Goal: Task Accomplishment & Management: Use online tool/utility

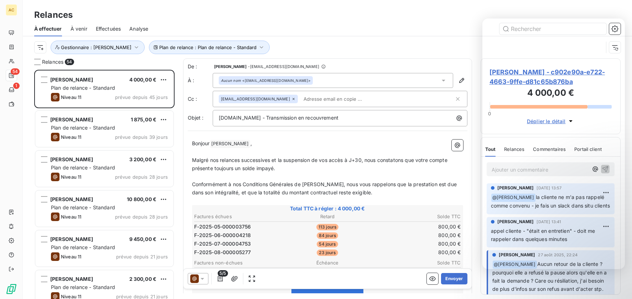
scroll to position [224, 135]
click at [109, 27] on span "Effectuées" at bounding box center [108, 28] width 25 height 7
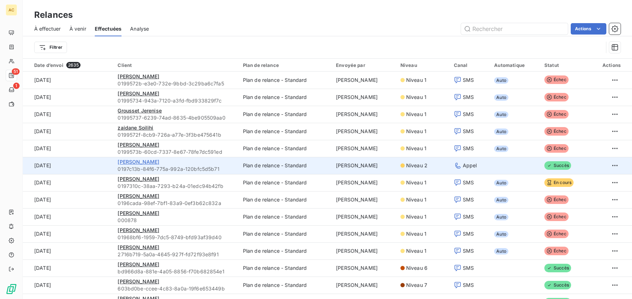
click at [139, 161] on span "joelle GAUVIN" at bounding box center [139, 162] width 42 height 6
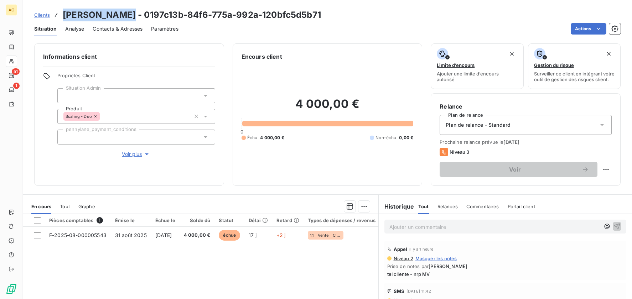
drag, startPoint x: 63, startPoint y: 16, endPoint x: 119, endPoint y: 16, distance: 56.3
click at [121, 15] on h3 "joelle GAUVIN - 0197c13b-84f6-775a-992a-120bfc5d5b71" at bounding box center [192, 15] width 258 height 13
copy h3 "[PERSON_NAME]"
click at [38, 17] on span "Clients" at bounding box center [42, 15] width 16 height 6
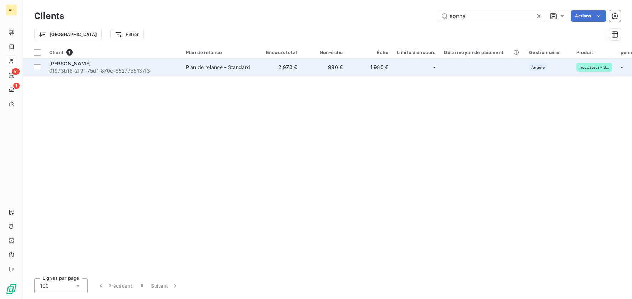
type input "sonna"
click at [191, 68] on div "Plan de relance - Standard" at bounding box center [218, 67] width 64 height 7
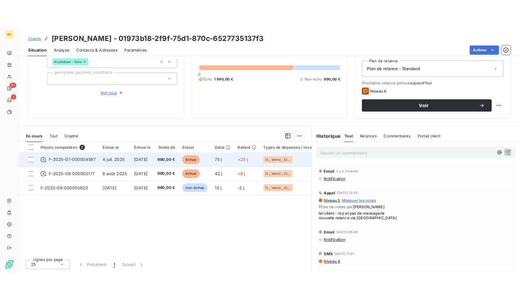
scroll to position [77, 0]
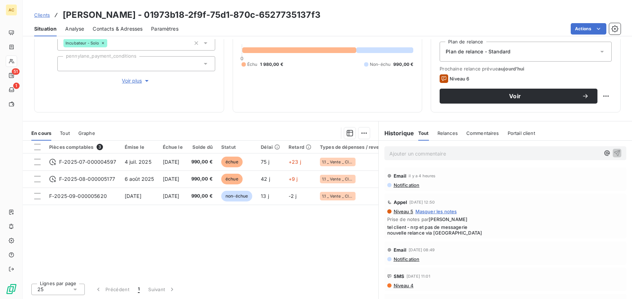
click at [64, 132] on span "Tout" at bounding box center [65, 133] width 10 height 6
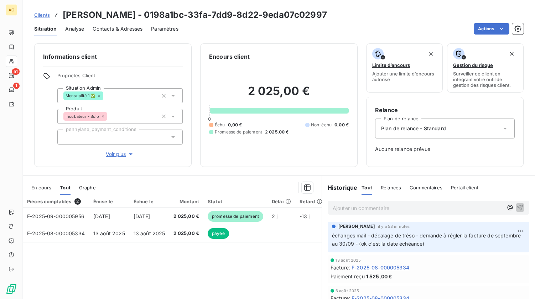
click at [42, 13] on span "Clients" at bounding box center [42, 15] width 16 height 6
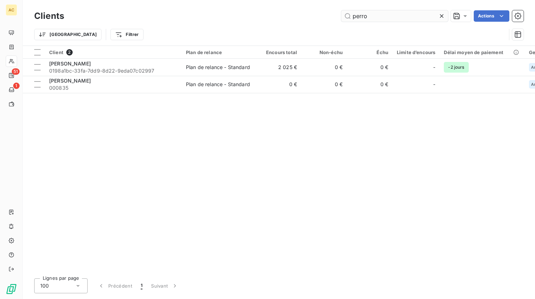
drag, startPoint x: 349, startPoint y: 18, endPoint x: 340, endPoint y: 18, distance: 8.9
click at [341, 18] on input "perro" at bounding box center [394, 15] width 107 height 11
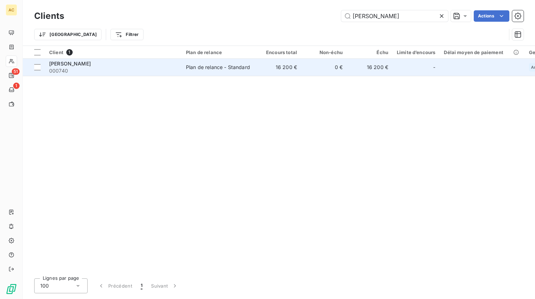
type input "eric agueh"
click at [194, 70] on div "Plan de relance - Standard" at bounding box center [218, 67] width 64 height 7
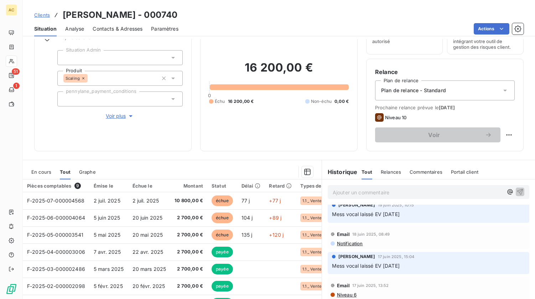
scroll to position [595, 0]
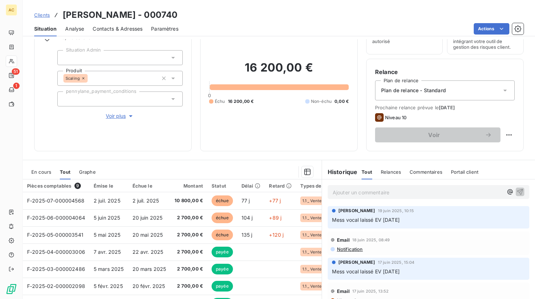
click at [46, 16] on span "Clients" at bounding box center [42, 15] width 16 height 6
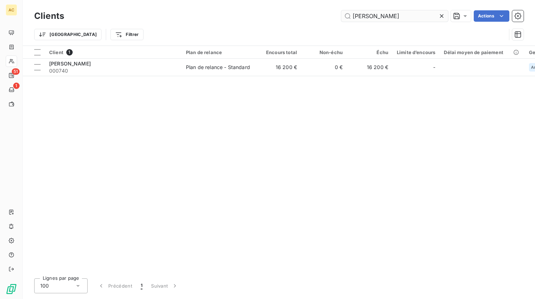
drag, startPoint x: 383, startPoint y: 16, endPoint x: 348, endPoint y: 14, distance: 34.9
click at [348, 14] on input "eric agueh" at bounding box center [394, 15] width 107 height 11
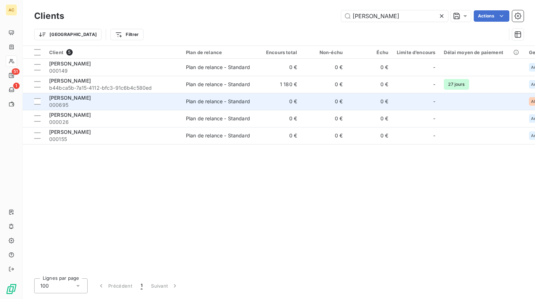
type input "sonia"
click at [131, 100] on div "Sonia MARTINS" at bounding box center [113, 97] width 128 height 7
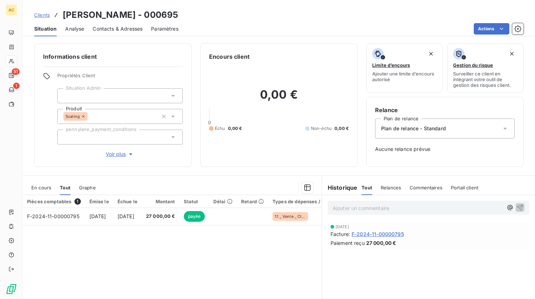
click at [112, 158] on button "Voir plus" at bounding box center [119, 154] width 125 height 8
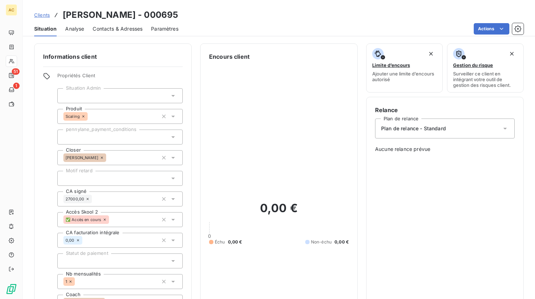
click at [127, 27] on span "Contacts & Adresses" at bounding box center [118, 28] width 50 height 7
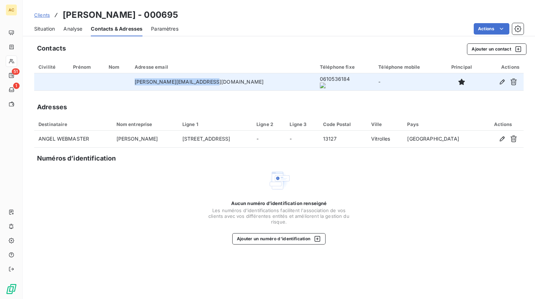
drag, startPoint x: 145, startPoint y: 81, endPoint x: 254, endPoint y: 81, distance: 108.3
click at [254, 81] on tr "sonia.martins.k.a@gmail.com 0610536184 -" at bounding box center [278, 81] width 489 height 17
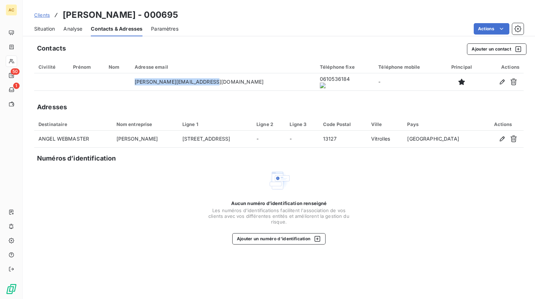
click at [43, 16] on span "Clients" at bounding box center [42, 15] width 16 height 6
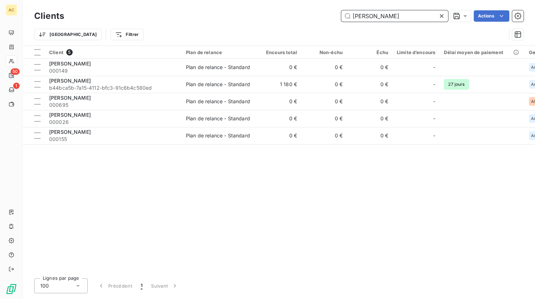
drag, startPoint x: 360, startPoint y: 18, endPoint x: 351, endPoint y: 17, distance: 8.9
click at [351, 17] on input "sonia" at bounding box center [394, 15] width 107 height 11
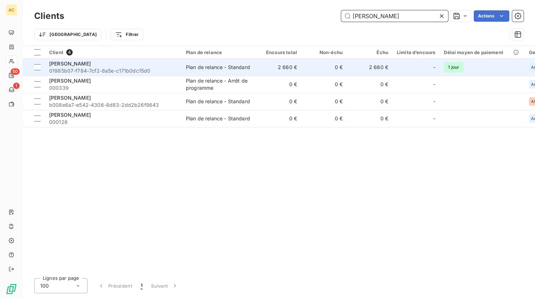
type input "ingrid"
click at [121, 70] on span "01985b07-f784-7cf2-8a5e-c171b0dc15d0" at bounding box center [113, 70] width 128 height 7
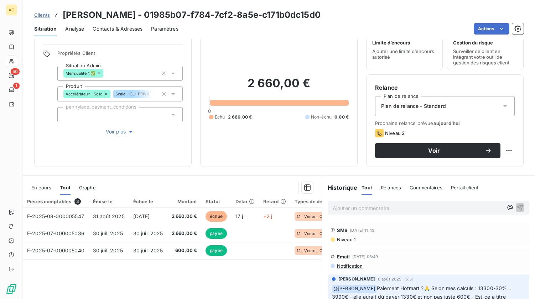
scroll to position [77, 0]
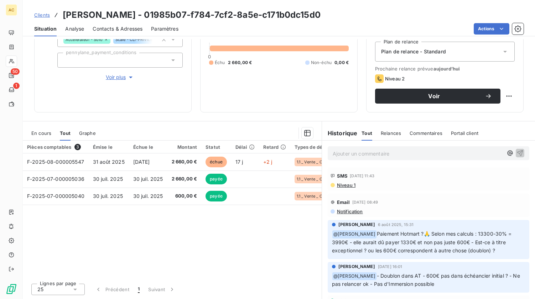
click at [153, 231] on div "Pièces comptables 3 Émise le Échue le Montant Statut Délai Retard Types de dépe…" at bounding box center [172, 209] width 299 height 137
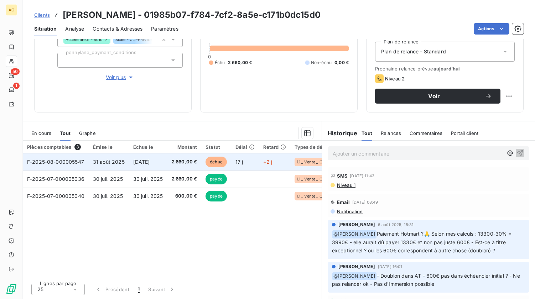
click at [145, 166] on td "15 sept. 2025" at bounding box center [148, 161] width 38 height 17
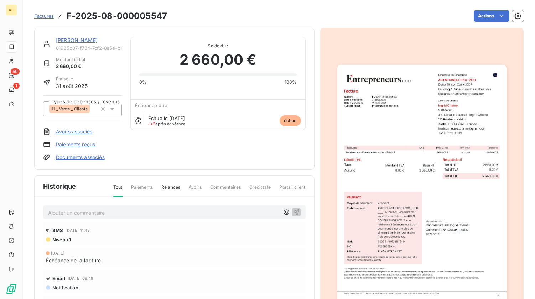
click at [149, 160] on div "Ingrid Chaine 01985b07-f784-7cf2-8a5e-c171b0dc15d0 Montant initial 2 660,00 € É…" at bounding box center [174, 99] width 262 height 124
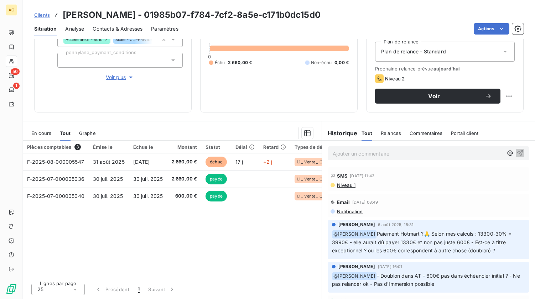
click at [120, 245] on div "Pièces comptables 3 Émise le Échue le Montant Statut Délai Retard Types de dépe…" at bounding box center [172, 209] width 299 height 137
click at [119, 80] on span "Voir plus" at bounding box center [120, 77] width 28 height 7
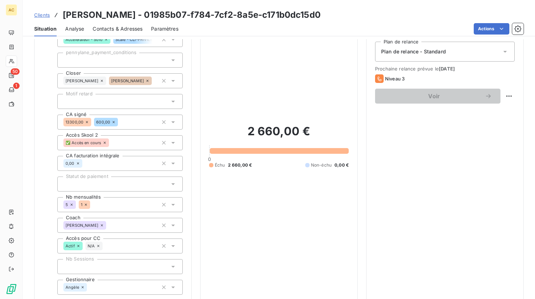
click at [111, 100] on div at bounding box center [119, 101] width 125 height 15
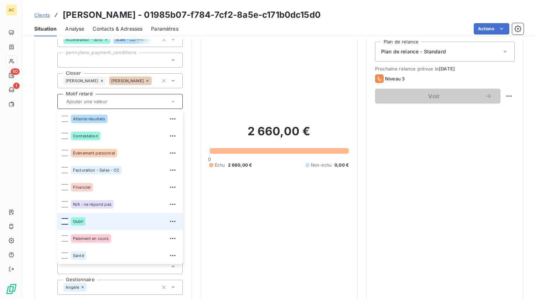
click at [66, 224] on div at bounding box center [65, 221] width 6 height 6
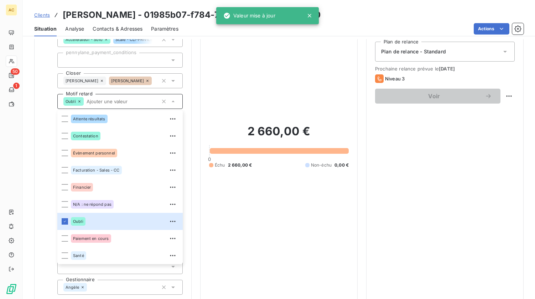
click at [201, 189] on div "Encours client 2 660,00 € 0 Échu 2 660,00 € Non-échu 0,00 €" at bounding box center [278, 142] width 157 height 351
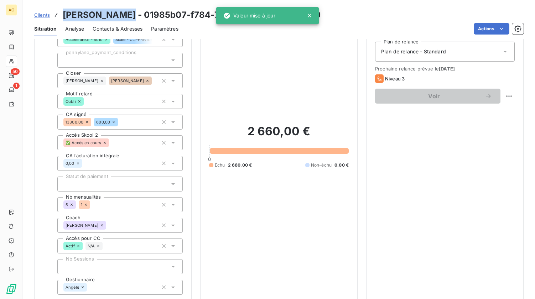
drag, startPoint x: 64, startPoint y: 14, endPoint x: 117, endPoint y: 15, distance: 52.4
click at [117, 15] on div "Clients Ingrid Chaine - 01985b07-f784-7cf2-8a5e-c171b0dc15d0" at bounding box center [177, 15] width 286 height 13
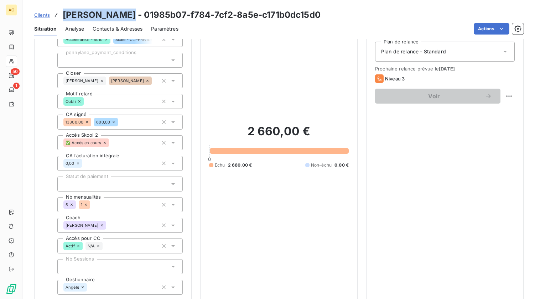
copy h3 "Ingrid Chaine"
click at [42, 17] on span "Clients" at bounding box center [42, 15] width 16 height 6
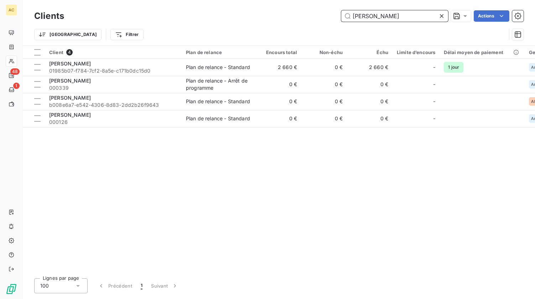
drag, startPoint x: 337, startPoint y: 10, endPoint x: 327, endPoint y: 10, distance: 9.6
click at [327, 10] on div "Clients ingrid Actions" at bounding box center [278, 16] width 489 height 15
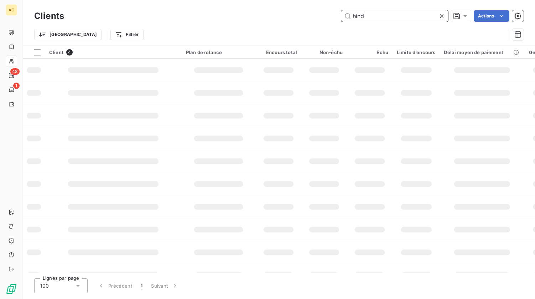
type input "hind"
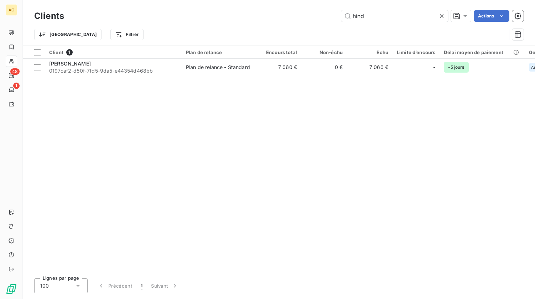
click at [128, 79] on div "Client 1 Plan de relance Encours total Non-échu Échu Limite d’encours Délai moy…" at bounding box center [279, 159] width 512 height 227
click at [129, 69] on span "0197caf2-d50f-7fd5-9da5-e44354d468bb" at bounding box center [113, 70] width 128 height 7
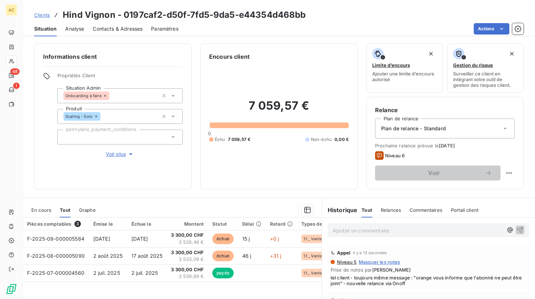
scroll to position [77, 0]
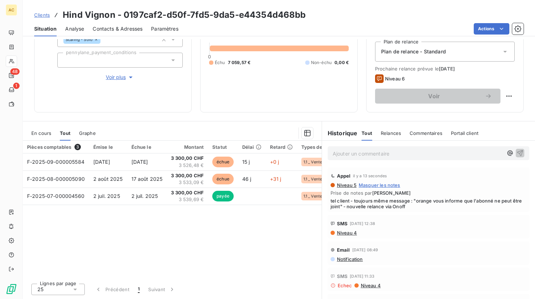
click at [340, 235] on span "Niveau 4" at bounding box center [346, 233] width 21 height 6
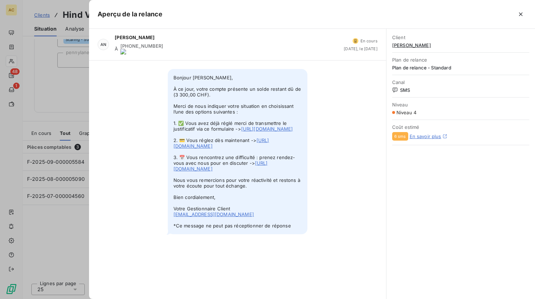
drag, startPoint x: 174, startPoint y: 72, endPoint x: 262, endPoint y: 243, distance: 191.9
click at [262, 234] on span "Bonjour Hind Vignon, À ce jour, votre compte présente un solde restant dû de (3…" at bounding box center [238, 151] width 140 height 165
copy span "Bonjour Hind Vignon, À ce jour, votre compte présente un solde restant dû de (3…"
click at [80, 100] on div at bounding box center [267, 149] width 535 height 299
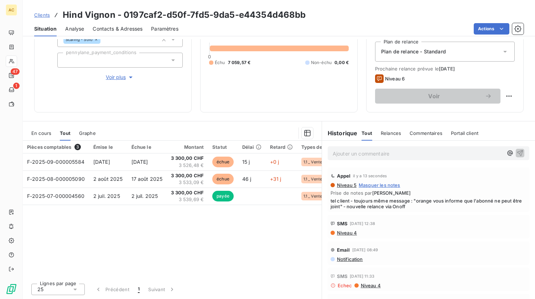
click at [106, 77] on span "Voir plus" at bounding box center [120, 77] width 28 height 7
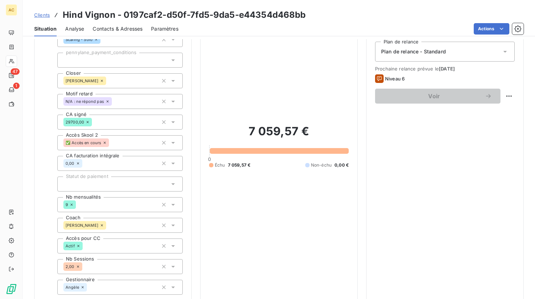
click at [42, 62] on div "Informations client Propriétés Client Situation Admin Onboarding à faire Produi…" at bounding box center [112, 142] width 157 height 351
click at [45, 15] on span "Clients" at bounding box center [42, 15] width 16 height 6
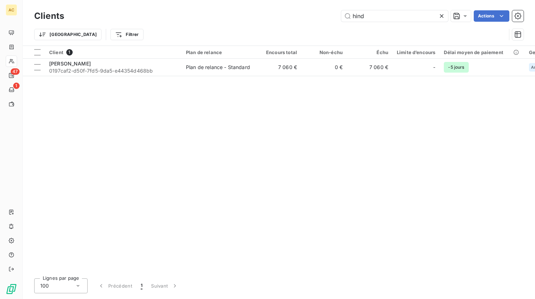
drag, startPoint x: 354, startPoint y: 16, endPoint x: 337, endPoint y: 16, distance: 17.1
click at [337, 16] on div "hind Actions" at bounding box center [298, 15] width 451 height 11
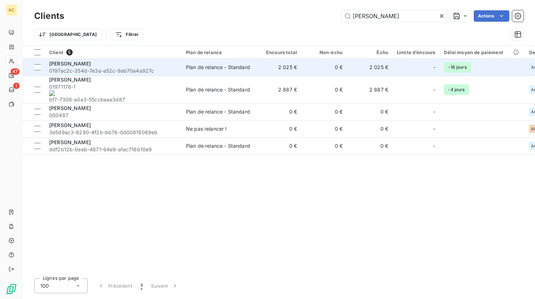
type input "greg"
click at [154, 71] on span "0197ac2c-354d-7e3a-a52c-9ab70a4a927c" at bounding box center [113, 70] width 128 height 7
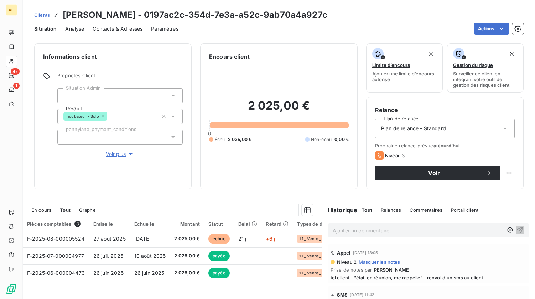
click at [109, 29] on span "Contacts & Adresses" at bounding box center [118, 28] width 50 height 7
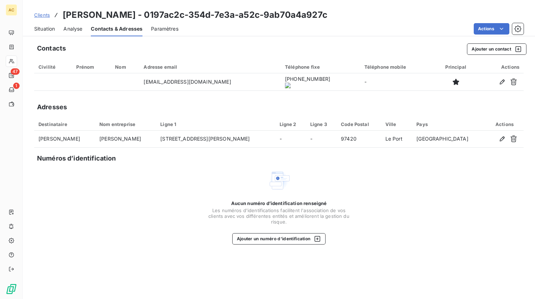
click at [44, 30] on span "Situation" at bounding box center [44, 28] width 21 height 7
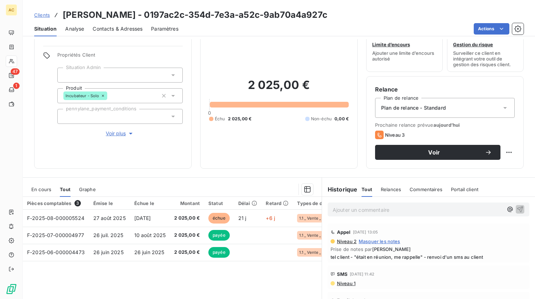
scroll to position [77, 0]
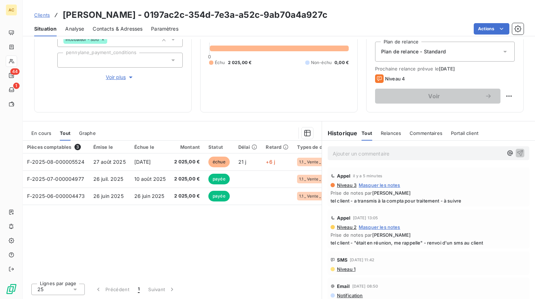
click at [37, 15] on span "Clients" at bounding box center [42, 15] width 16 height 6
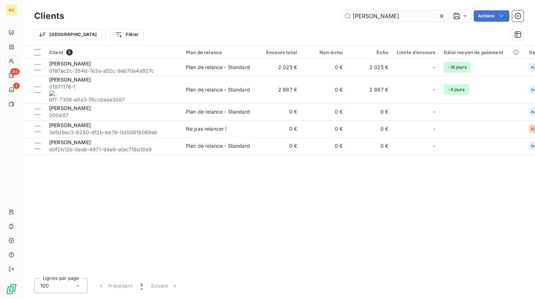
drag, startPoint x: 355, startPoint y: 18, endPoint x: 341, endPoint y: 16, distance: 14.0
click at [341, 16] on input "greg" at bounding box center [394, 15] width 107 height 11
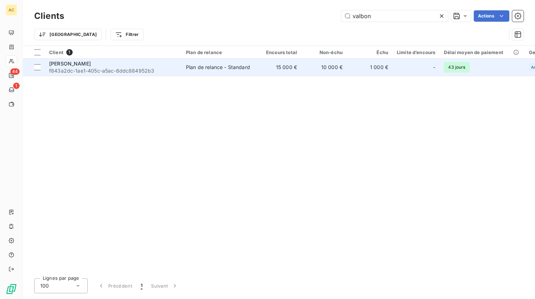
type input "valbon"
click at [93, 72] on span "f843a2dc-1ae1-405c-a5ac-6ddc884952b3" at bounding box center [113, 70] width 128 height 7
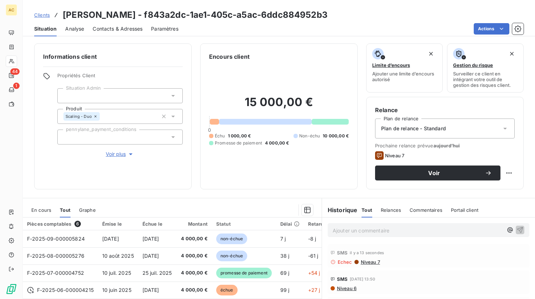
click at [355, 231] on p "Ajouter un commentaire ﻿" at bounding box center [418, 230] width 170 height 9
click at [516, 230] on icon "button" at bounding box center [519, 229] width 7 height 7
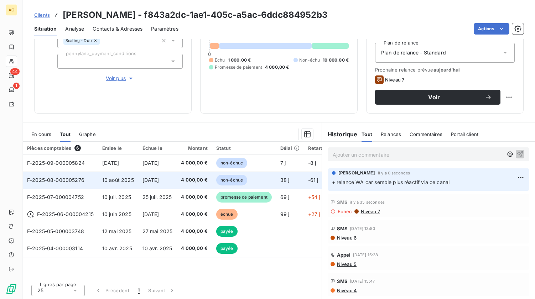
scroll to position [77, 0]
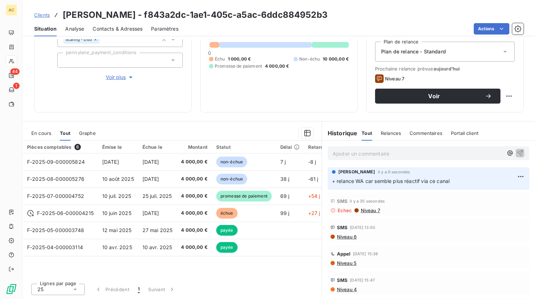
click at [49, 18] on link "Clients" at bounding box center [42, 14] width 16 height 7
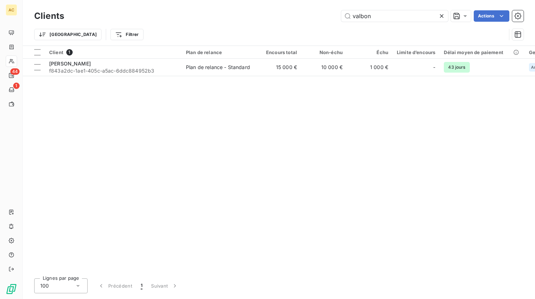
drag, startPoint x: 374, startPoint y: 16, endPoint x: 337, endPoint y: 12, distance: 38.0
click at [337, 12] on div "valbon Actions" at bounding box center [298, 15] width 451 height 11
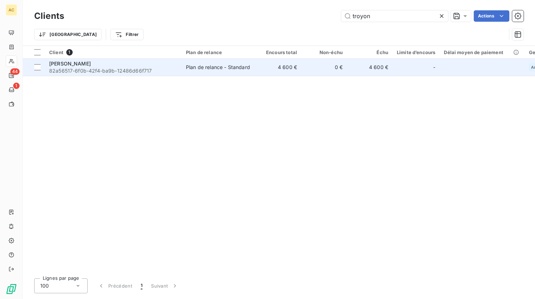
type input "troyon"
click at [111, 74] on span "82a56517-6f0b-42f4-ba9b-12486d66f717" at bounding box center [113, 70] width 128 height 7
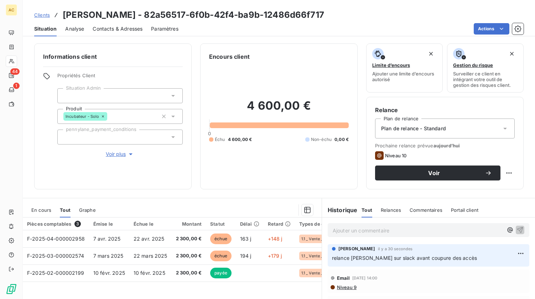
click at [109, 32] on span "Contacts & Adresses" at bounding box center [118, 28] width 50 height 7
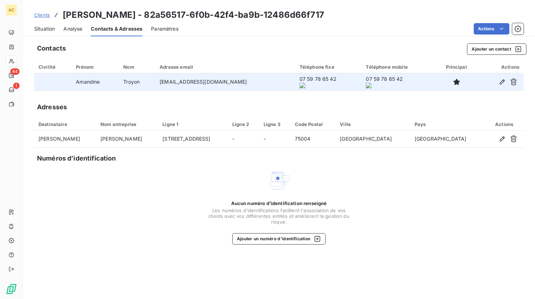
drag, startPoint x: 153, startPoint y: 82, endPoint x: 246, endPoint y: 82, distance: 92.6
click at [246, 82] on td "contactamandinetroyon@gmail.com" at bounding box center [225, 81] width 140 height 17
copy td "contactamandinetroyon@gmail.com"
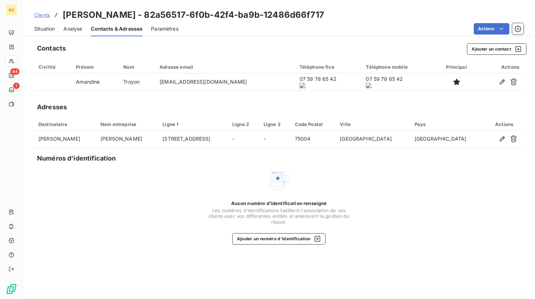
click at [44, 16] on span "Clients" at bounding box center [42, 15] width 16 height 6
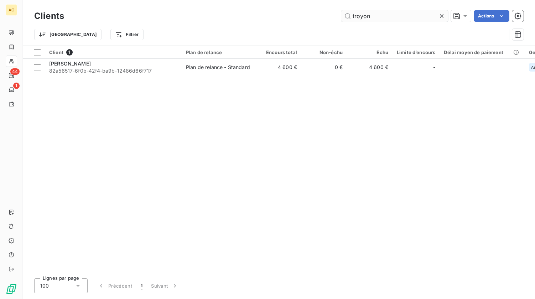
drag, startPoint x: 369, startPoint y: 17, endPoint x: 348, endPoint y: 13, distance: 21.9
click at [348, 13] on input "troyon" at bounding box center [394, 15] width 107 height 11
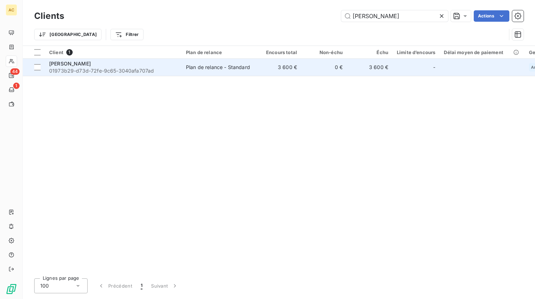
type input "boris"
click at [130, 68] on span "01973b29-d73d-72fe-9c65-3040afa707ad" at bounding box center [113, 70] width 128 height 7
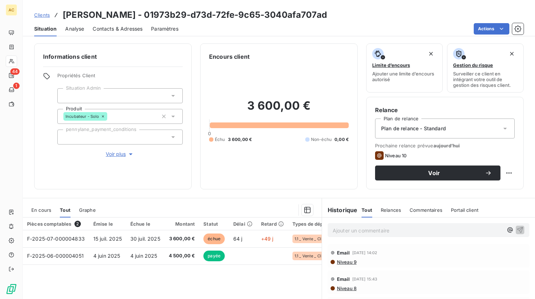
click at [116, 31] on span "Contacts & Adresses" at bounding box center [118, 28] width 50 height 7
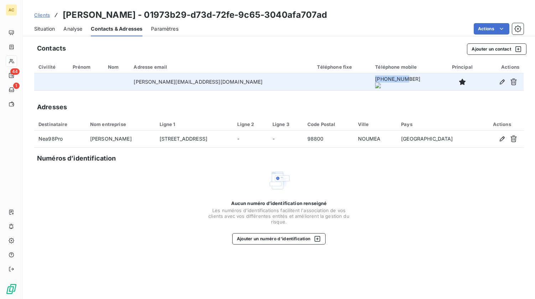
drag, startPoint x: 347, startPoint y: 84, endPoint x: 378, endPoint y: 83, distance: 31.0
click at [378, 82] on onoff-telecom-ce-phone-number-wrapper "+687807266" at bounding box center [397, 79] width 45 height 6
copy onoff-telecom-ce-phone-number-wrapper "+687807266"
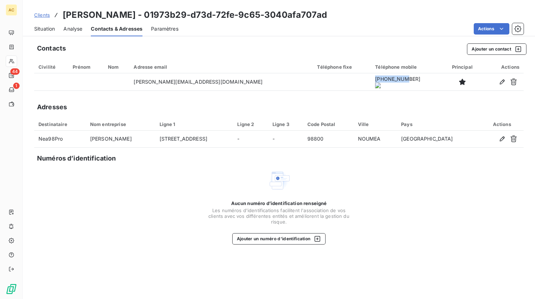
click at [53, 28] on span "Situation" at bounding box center [44, 28] width 21 height 7
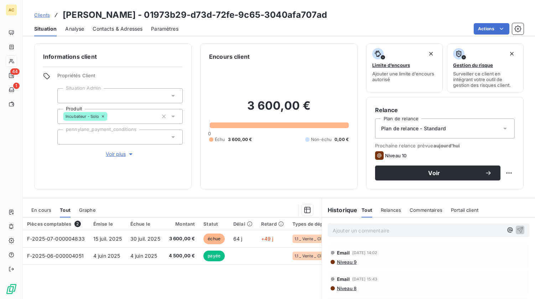
click at [360, 233] on p "Ajouter un commentaire ﻿" at bounding box center [418, 230] width 170 height 9
click at [342, 229] on span "tentaive appel WA - nrp" at bounding box center [361, 230] width 57 height 6
click at [405, 231] on p "tentative appel WA - nrp" at bounding box center [418, 230] width 170 height 8
click at [517, 229] on icon "button" at bounding box center [520, 230] width 6 height 6
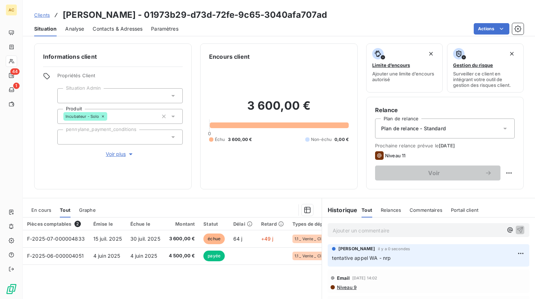
click at [45, 17] on span "Clients" at bounding box center [42, 15] width 16 height 6
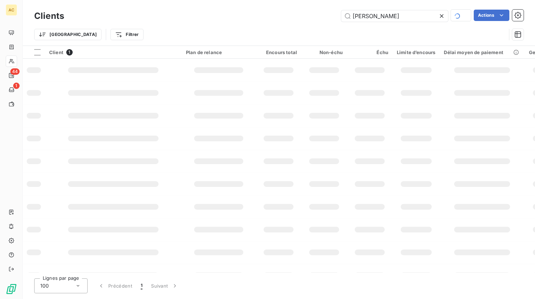
drag, startPoint x: 371, startPoint y: 17, endPoint x: 322, endPoint y: 12, distance: 49.7
click at [322, 12] on div "boris Actions" at bounding box center [298, 16] width 451 height 12
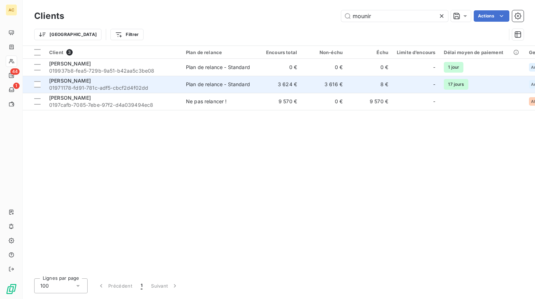
type input "mounir"
click at [147, 82] on div "Mounir Malghagh" at bounding box center [113, 80] width 128 height 7
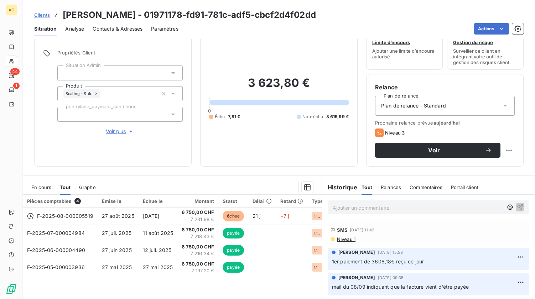
scroll to position [77, 0]
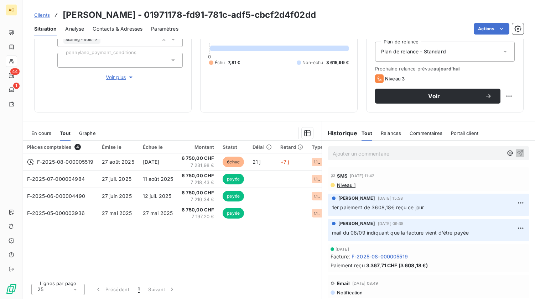
click at [133, 27] on span "Contacts & Adresses" at bounding box center [118, 28] width 50 height 7
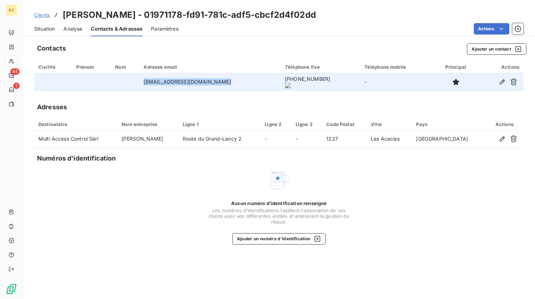
drag, startPoint x: 159, startPoint y: 83, endPoint x: 258, endPoint y: 84, distance: 98.7
click at [270, 83] on td "m.malghagh@mac-electronics.ch" at bounding box center [209, 81] width 141 height 17
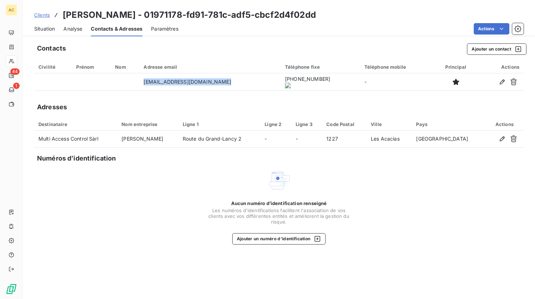
click at [40, 15] on span "Clients" at bounding box center [42, 15] width 16 height 6
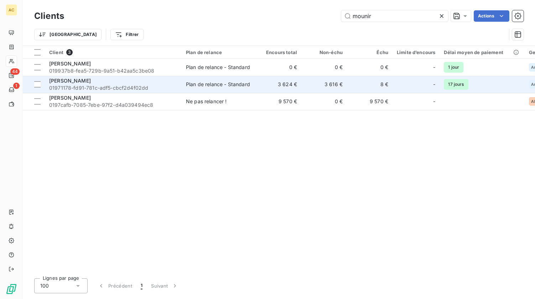
click at [70, 84] on div "Mounir Malghagh" at bounding box center [113, 80] width 128 height 7
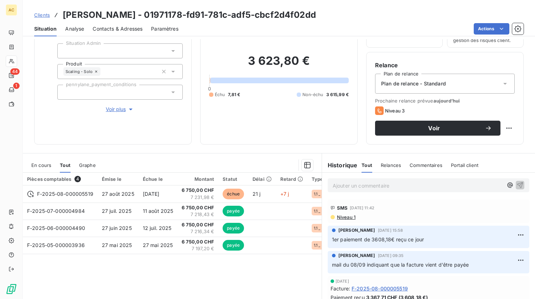
scroll to position [61, 0]
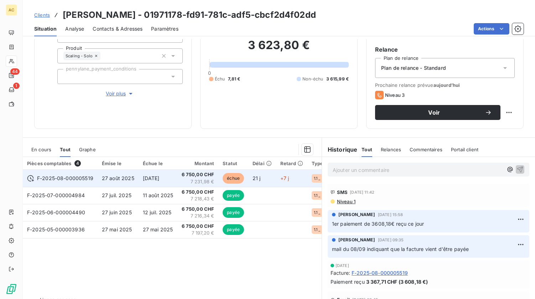
click at [146, 182] on td "10 oct. 2025" at bounding box center [158, 178] width 39 height 17
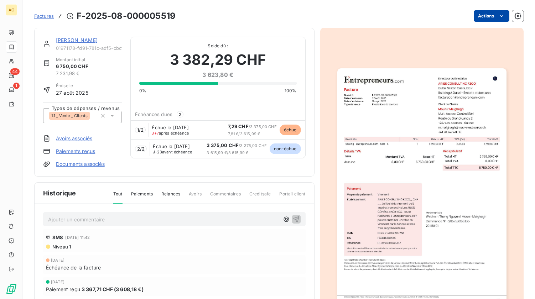
click at [479, 19] on html "AC 44 1 Factures F-2025-08-000005519 Actions Mounir Malghagh 01971178-fd91-781c…" at bounding box center [267, 149] width 535 height 299
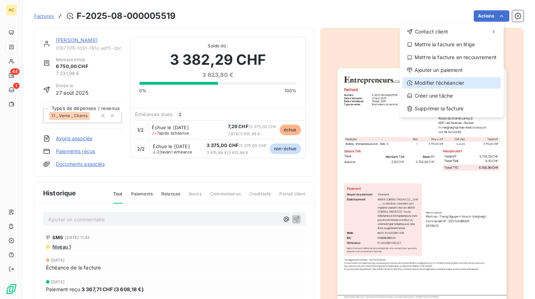
click at [443, 84] on div "Modifier l’échéancier" at bounding box center [451, 82] width 98 height 11
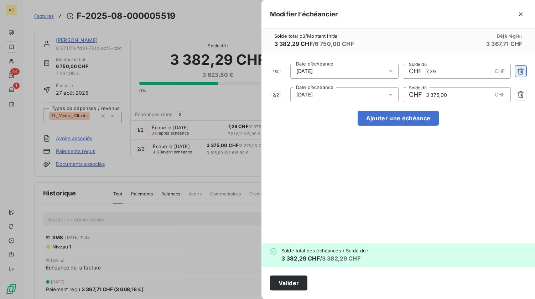
click at [522, 72] on icon "button" at bounding box center [520, 71] width 6 height 7
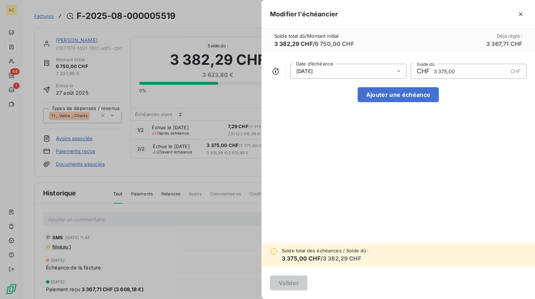
drag, startPoint x: 465, startPoint y: 72, endPoint x: 418, endPoint y: 74, distance: 46.7
click at [418, 74] on div "CHF 3 375,00 CHF Solde dû" at bounding box center [469, 71] width 116 height 15
drag, startPoint x: 460, startPoint y: 72, endPoint x: 417, endPoint y: 72, distance: 43.8
click at [417, 72] on div "CHF 3 375,00 CHF Solde dû" at bounding box center [469, 71] width 116 height 15
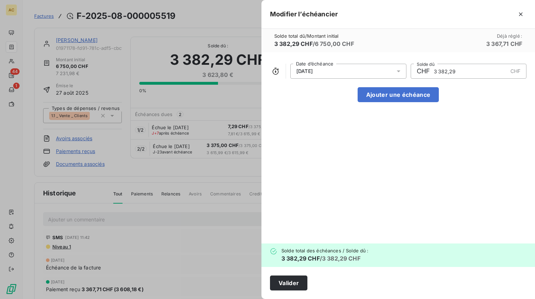
type input "3 382,29"
click at [376, 134] on div "10/10/2025 Date d’échéance CHF 3 382,29 CHF Solde dû Ajouter une échéance" at bounding box center [397, 147] width 273 height 191
click at [293, 287] on button "Valider" at bounding box center [288, 283] width 37 height 15
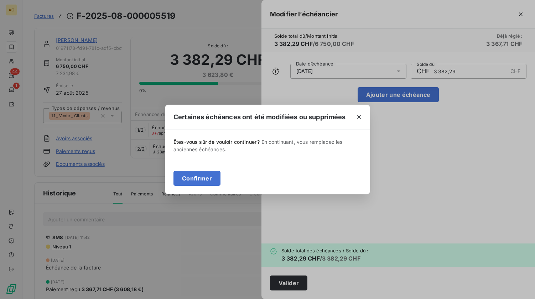
click at [196, 188] on div "Confirmer" at bounding box center [267, 178] width 205 height 32
click at [195, 178] on button "Confirmer" at bounding box center [196, 178] width 47 height 15
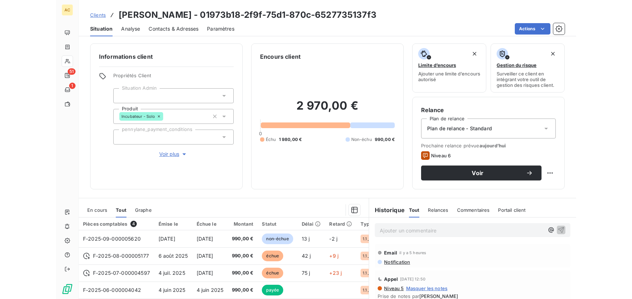
scroll to position [77, 0]
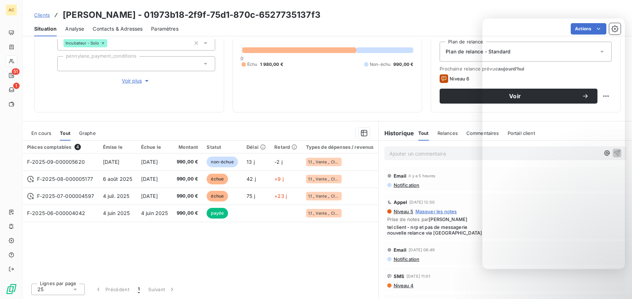
click at [245, 120] on div "Informations client Propriétés Client Situation Admin Produit Incubateur - Solo…" at bounding box center [327, 169] width 609 height 260
click at [259, 251] on div "Pièces comptables 4 Émise le Échue le Montant Statut Délai Retard Types de dépe…" at bounding box center [200, 209] width 355 height 137
click at [497, 291] on div "SMS 11 sept. 2025, 11:01 Niveau 4" at bounding box center [505, 280] width 242 height 24
click at [217, 241] on div "Pièces comptables 4 Émise le Échue le Montant Statut Délai Retard Types de dépe…" at bounding box center [200, 209] width 355 height 137
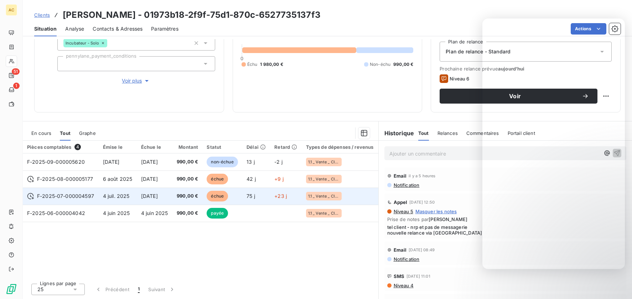
click at [198, 198] on span "990,00 €" at bounding box center [188, 196] width 22 height 7
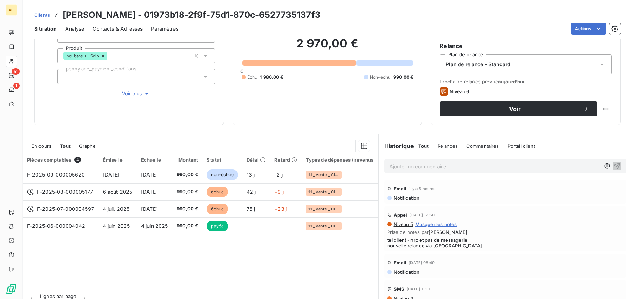
scroll to position [75, 0]
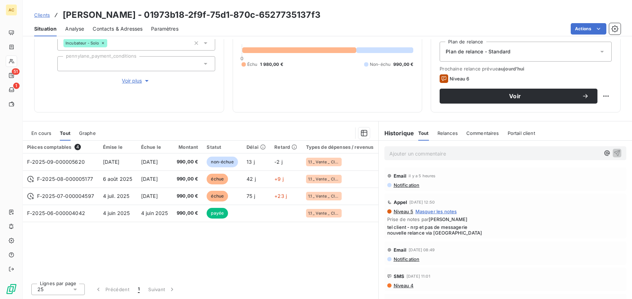
click at [407, 158] on p "Ajouter un commentaire ﻿" at bounding box center [494, 153] width 211 height 9
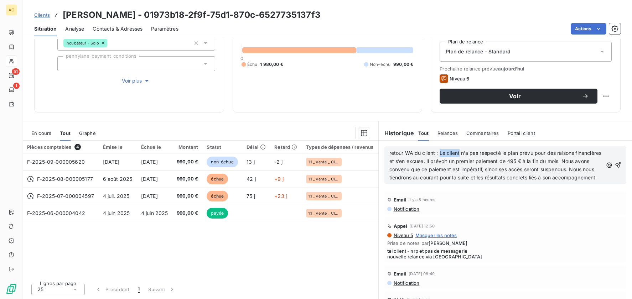
drag, startPoint x: 457, startPoint y: 156, endPoint x: 437, endPoint y: 157, distance: 20.0
click at [437, 157] on span "retour WA du client : Le client n’a pas respecté le plan prévu pour des raisons…" at bounding box center [496, 165] width 214 height 31
click at [433, 156] on span "retour WA du client : il n’a pas respecté le plan prévu pour des raisons financ…" at bounding box center [495, 165] width 213 height 31
drag, startPoint x: 458, startPoint y: 157, endPoint x: 472, endPoint y: 179, distance: 26.0
click at [472, 179] on span "retour WA du client (audio) : il n’a pas respecté le plan prévu pour des raison…" at bounding box center [496, 165] width 214 height 31
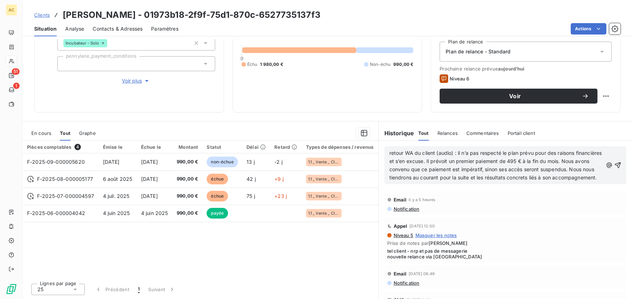
click at [464, 167] on p "retour WA du client (audio) : il n’a pas respecté le plan prévu pour des raison…" at bounding box center [496, 165] width 214 height 33
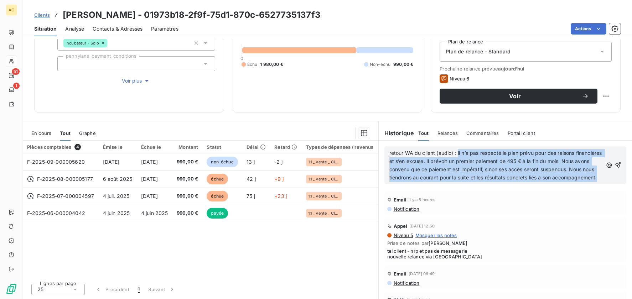
drag, startPoint x: 455, startPoint y: 155, endPoint x: 473, endPoint y: 174, distance: 26.5
click at [471, 182] on p "retour WA du client (audio) : il n’a pas respecté le plan prévu pour des raison…" at bounding box center [496, 165] width 214 height 33
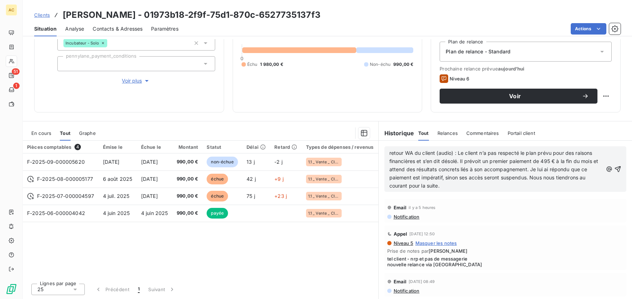
click at [456, 152] on span "retour WA du client (audio) : Le client n’a pas respecté le plan prévu pour des…" at bounding box center [494, 169] width 210 height 39
drag, startPoint x: 474, startPoint y: 155, endPoint x: 455, endPoint y: 155, distance: 18.9
click at [455, 155] on span "retour WA du client (audio) : le client n’a pas respecté le plan prévu pour des…" at bounding box center [494, 169] width 210 height 39
click at [454, 186] on p "retour WA du client (audio) : il n’a pas respecté le plan prévu pour des raison…" at bounding box center [496, 169] width 214 height 41
click at [520, 171] on icon "button" at bounding box center [618, 169] width 6 height 6
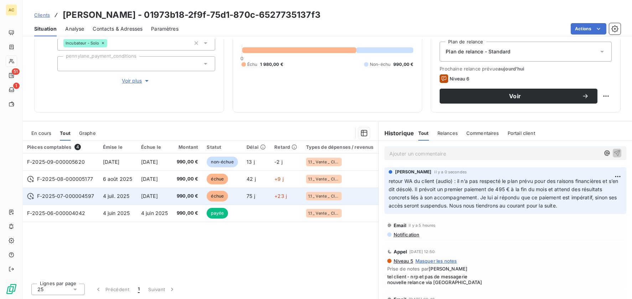
click at [250, 199] on td "75 j" at bounding box center [256, 196] width 28 height 17
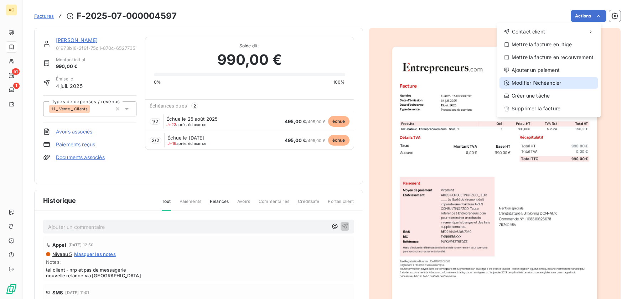
click at [520, 84] on div "Modifier l’échéancier" at bounding box center [548, 82] width 98 height 11
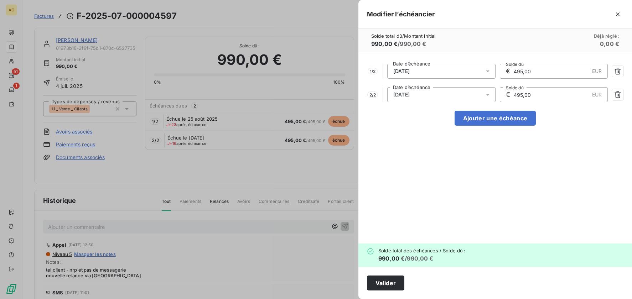
click at [486, 72] on icon at bounding box center [487, 71] width 7 height 7
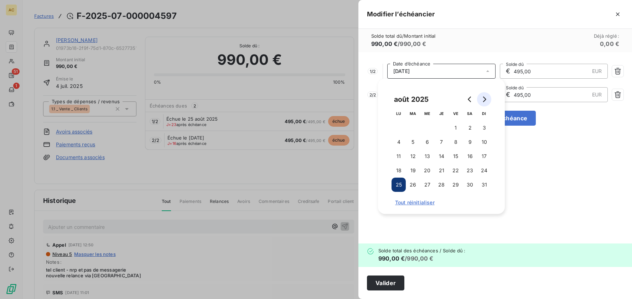
click at [483, 101] on icon "Go to next month" at bounding box center [484, 100] width 3 height 6
click at [413, 185] on button "30" at bounding box center [413, 185] width 14 height 14
click at [416, 185] on button "30" at bounding box center [413, 185] width 14 height 14
click at [520, 162] on div "1 / 2 30/09/2025 Date d’échéance € 495,00 EUR Solde dû 2 / 2 30/09/2025 Date d’…" at bounding box center [494, 147] width 273 height 191
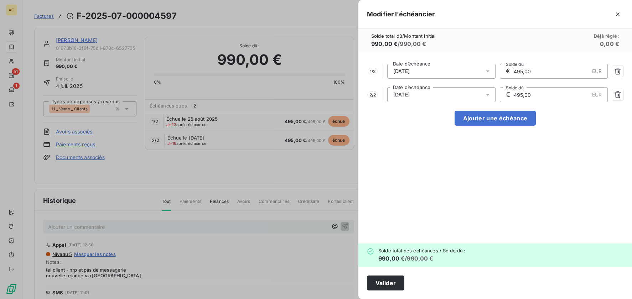
click at [474, 97] on div "30/09/2025" at bounding box center [441, 94] width 108 height 15
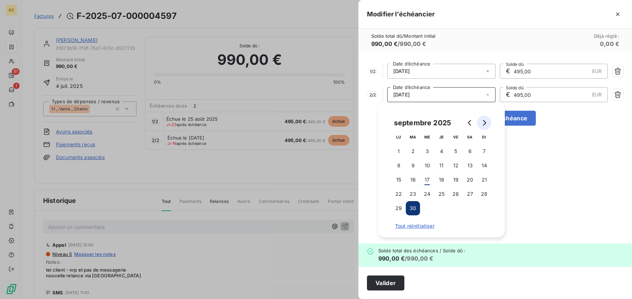
click at [482, 124] on icon "Go to next month" at bounding box center [484, 123] width 6 height 6
click at [456, 163] on button "10" at bounding box center [455, 165] width 14 height 14
click at [520, 162] on div "1 / 2 30/09/2025 Date d’échéance € 495,00 EUR Solde dû 2 / 2 10/10/2025 Date d’…" at bounding box center [494, 147] width 273 height 191
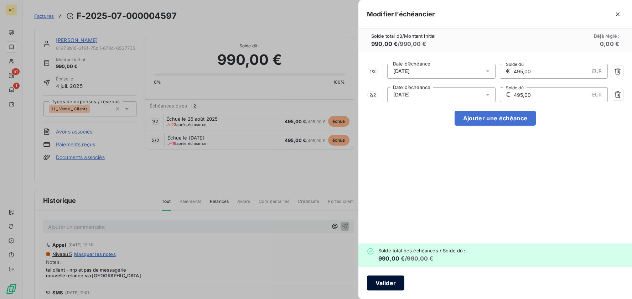
click at [383, 286] on button "Valider" at bounding box center [385, 283] width 37 height 15
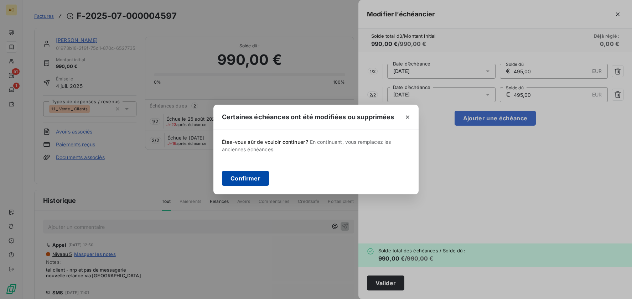
click at [262, 182] on button "Confirmer" at bounding box center [245, 178] width 47 height 15
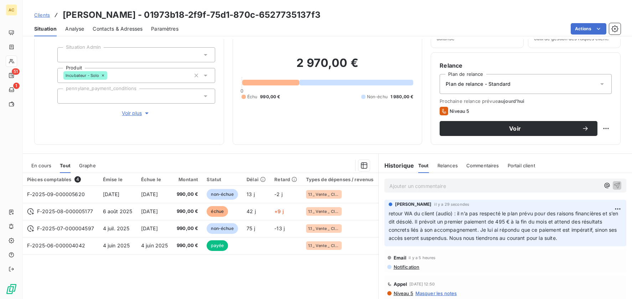
scroll to position [77, 0]
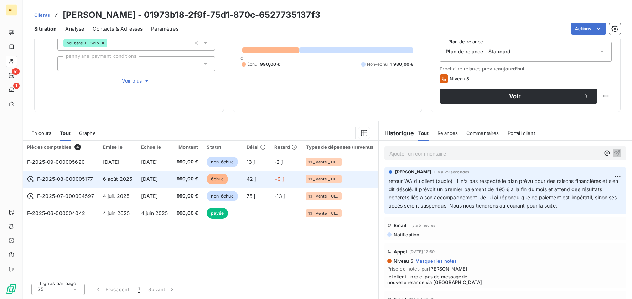
click at [197, 179] on span "990,00 €" at bounding box center [188, 179] width 22 height 7
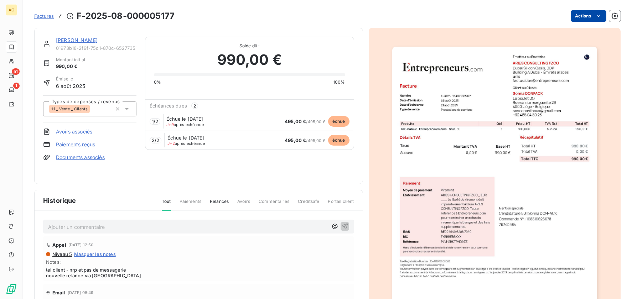
click at [520, 14] on html "AC 51 1 Factures F-2025-08-000005177 Actions Sonna DONFACK 01973b18-2f9f-75d1-8…" at bounding box center [316, 149] width 632 height 299
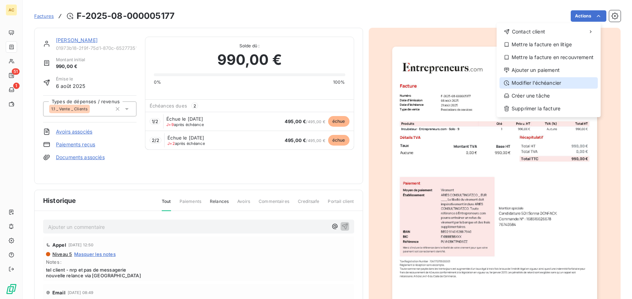
click at [520, 83] on div "Modifier l’échéancier" at bounding box center [548, 82] width 98 height 11
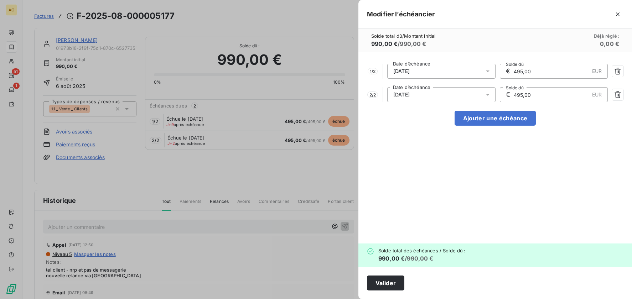
click at [437, 73] on div "08/09/2025" at bounding box center [441, 71] width 108 height 15
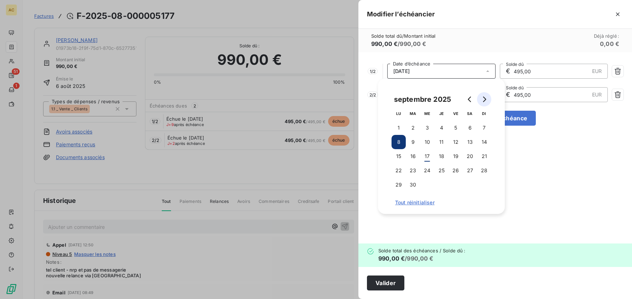
click at [487, 100] on button "Go to next month" at bounding box center [484, 99] width 14 height 14
click at [402, 171] on button "20" at bounding box center [398, 170] width 14 height 14
click at [401, 170] on button "20" at bounding box center [398, 170] width 14 height 14
click at [520, 172] on div "1 / 2 20/10/2025 Date d’échéance € 495,00 EUR Solde dû 2 / 2 20/10/2025 Date d’…" at bounding box center [494, 147] width 273 height 191
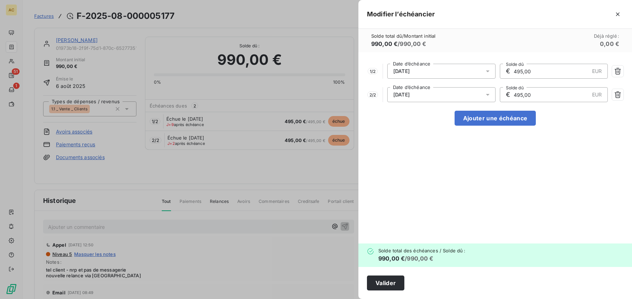
click at [471, 95] on div "20/10/2025" at bounding box center [441, 94] width 108 height 15
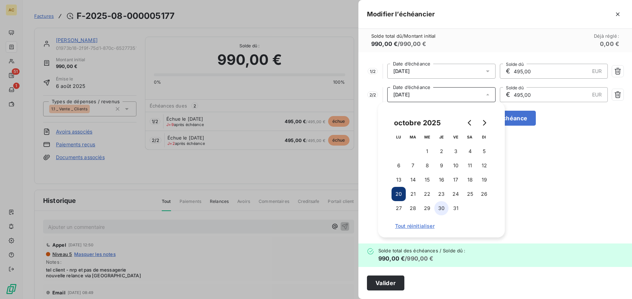
click at [441, 206] on button "30" at bounding box center [441, 208] width 14 height 14
click at [520, 190] on div "1 / 2 20/10/2025 Date d’échéance € 495,00 EUR Solde dû 2 / 2 30/10/2025 Date d’…" at bounding box center [494, 147] width 273 height 191
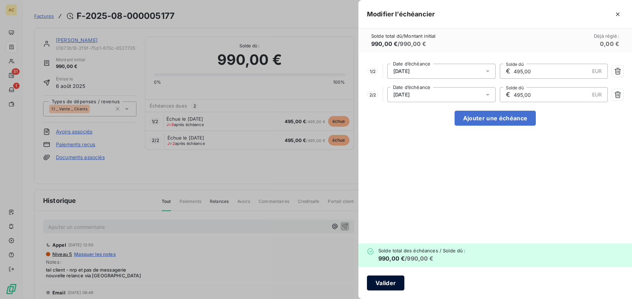
click at [382, 277] on button "Valider" at bounding box center [385, 283] width 37 height 15
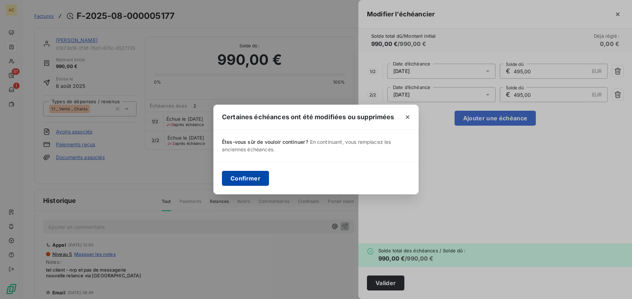
click at [265, 184] on button "Confirmer" at bounding box center [245, 178] width 47 height 15
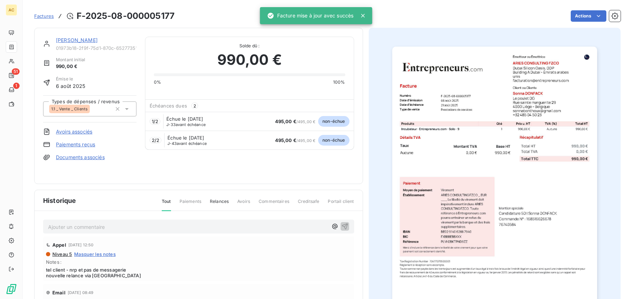
click at [256, 178] on div "Sonna DONFACK 01973b18-2f9f-75d1-870c-6527735137f3 Montant initial 990,00 € Émi…" at bounding box center [198, 106] width 329 height 156
click at [84, 40] on link "Sonna DONFACK" at bounding box center [77, 40] width 42 height 6
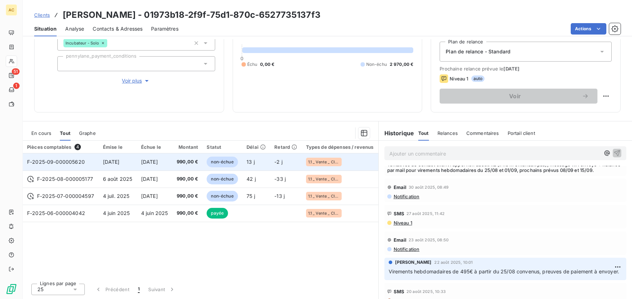
scroll to position [260, 0]
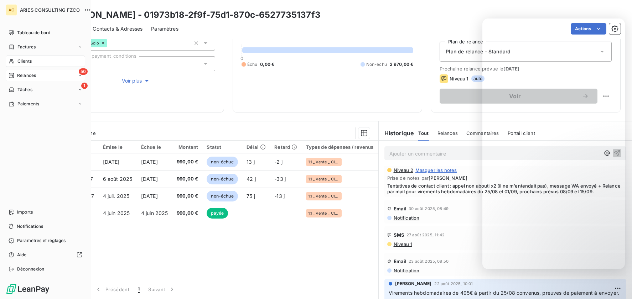
click at [28, 75] on span "Relances" at bounding box center [26, 75] width 19 height 6
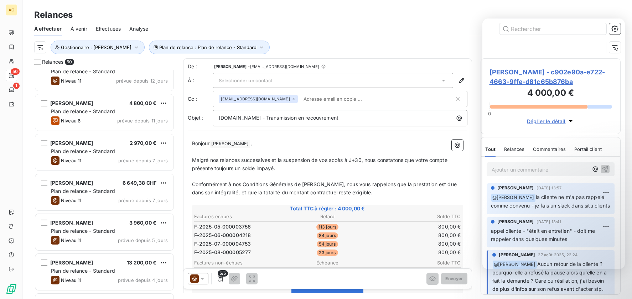
scroll to position [499, 0]
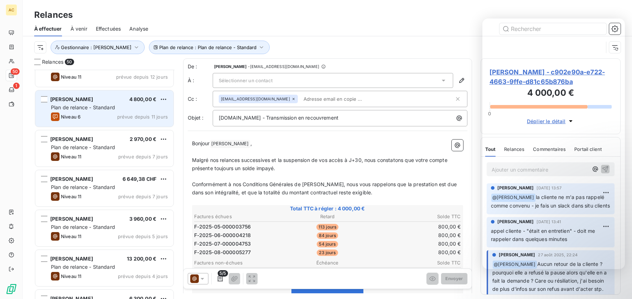
click at [116, 115] on div "Niveau 6 prévue depuis 11 jours" at bounding box center [109, 117] width 117 height 9
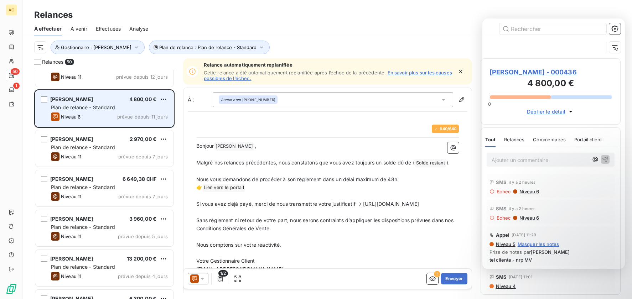
scroll to position [224, 135]
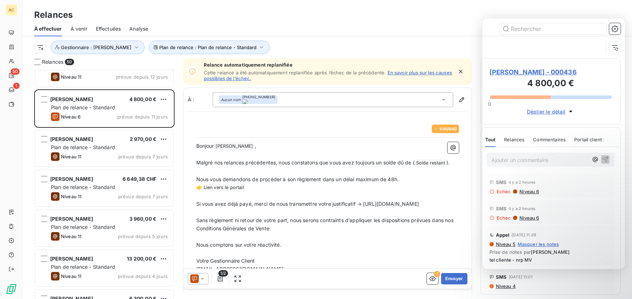
click at [457, 74] on icon "button" at bounding box center [460, 71] width 7 height 7
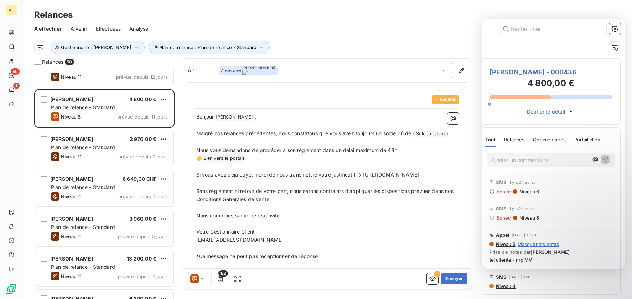
scroll to position [18, 0]
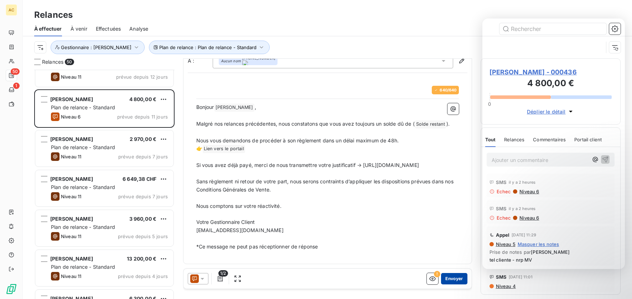
click at [454, 279] on button "Envoyer" at bounding box center [454, 278] width 26 height 11
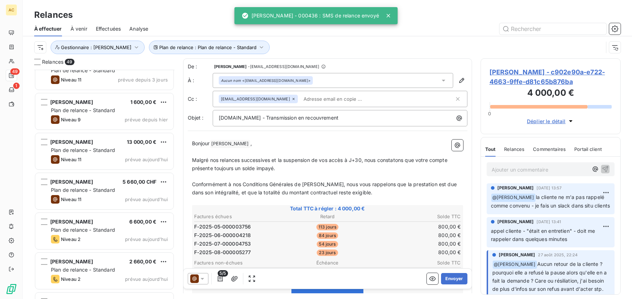
scroll to position [799, 0]
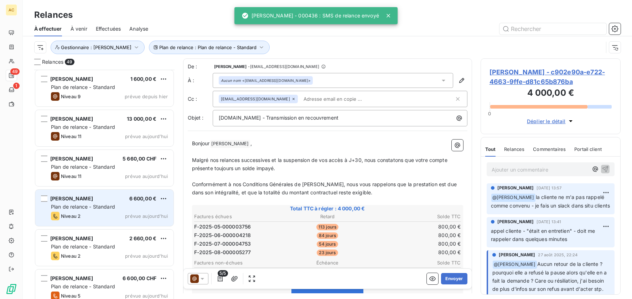
click at [118, 205] on div "Plan de relance - Standard" at bounding box center [109, 206] width 117 height 7
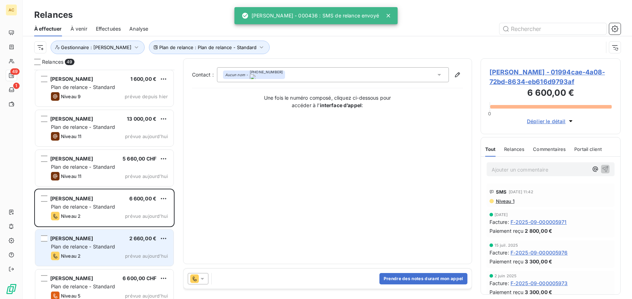
click at [116, 245] on div "Plan de relance - Standard" at bounding box center [109, 246] width 117 height 7
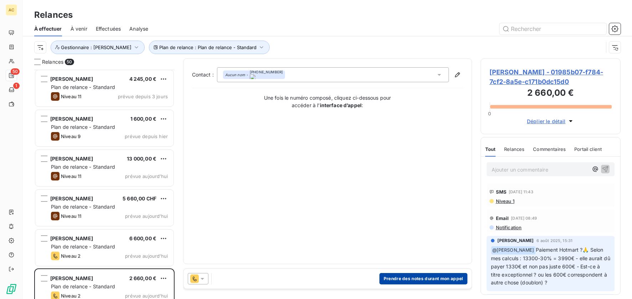
click at [403, 273] on button "Prendre des notes durant mon appel" at bounding box center [423, 278] width 88 height 11
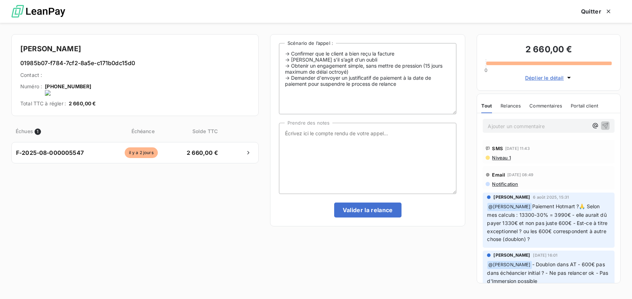
click at [91, 77] on onoff-telecom-ce-actions-button at bounding box center [91, 77] width 0 height 0
click at [417, 144] on textarea "Prendre des notes" at bounding box center [368, 158] width 178 height 71
click at [320, 135] on textarea "tel cliente -" at bounding box center [368, 158] width 178 height 71
click at [366, 144] on textarea "tel cliente -" at bounding box center [368, 158] width 178 height 71
type textarea "tel cliente - va régler la facture dès que possible"
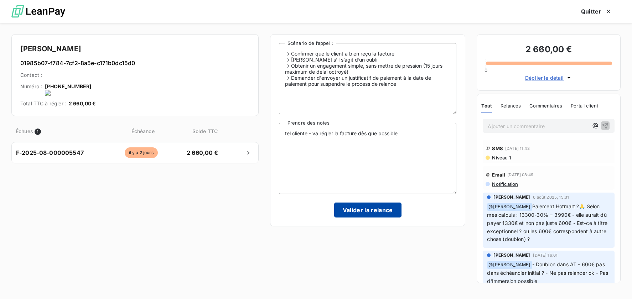
click at [354, 210] on button "Valider la relance" at bounding box center [367, 210] width 67 height 15
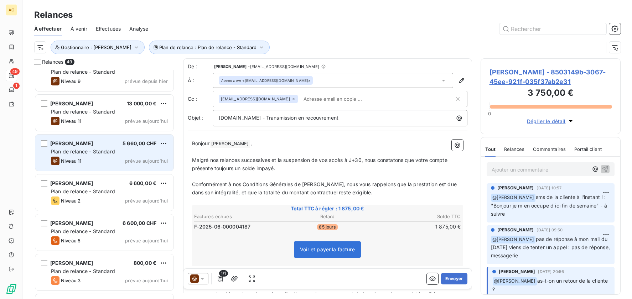
scroll to position [872, 0]
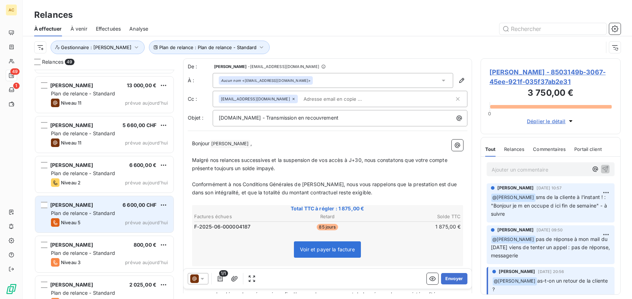
click at [114, 223] on div "Niveau 5 prévue aujourd’hui" at bounding box center [109, 222] width 117 height 9
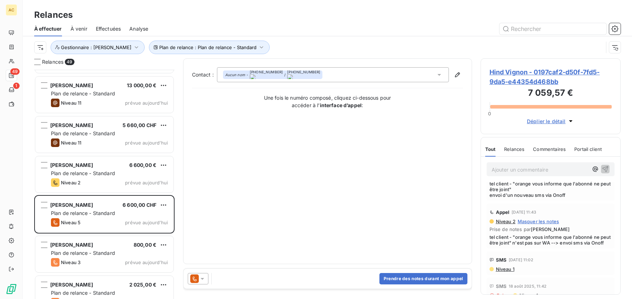
scroll to position [150, 0]
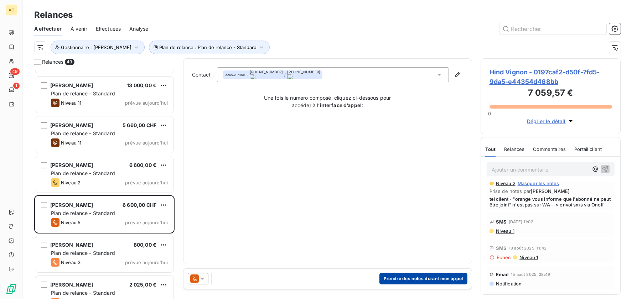
click at [422, 280] on button "Prendre des notes durant mon appel" at bounding box center [423, 278] width 88 height 11
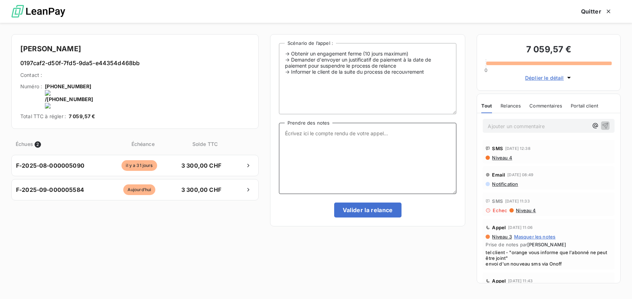
click at [307, 145] on textarea "Prendre des notes" at bounding box center [368, 158] width 178 height 71
click at [151, 77] on onoff-telecom-ce-actions-button at bounding box center [151, 77] width 0 height 0
click at [380, 141] on textarea "Prendre des notes" at bounding box center [368, 158] width 178 height 71
drag, startPoint x: 512, startPoint y: 252, endPoint x: 516, endPoint y: 259, distance: 8.0
click at [516, 259] on span "tel client - "orange vous informe que l'abonné ne peut être joint" envoi d'un n…" at bounding box center [548, 258] width 126 height 17
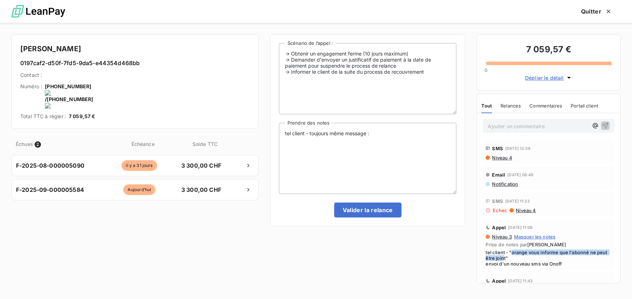
copy span "orange vous informe que l'abonné ne peut être join"
click at [376, 134] on textarea "tel client - toujours même message :" at bounding box center [368, 158] width 178 height 71
paste textarea "orange vous informe que l'abonné ne peut être join"
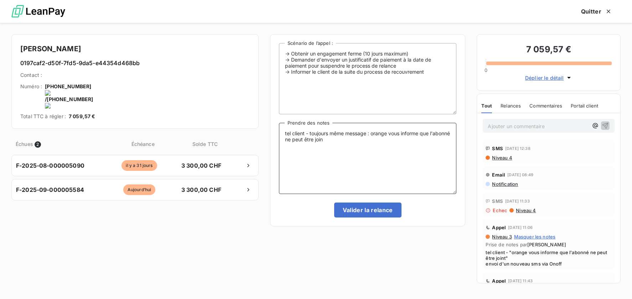
click at [371, 135] on textarea "tel client - toujours même message : orange vous informe que l'abonné ne peut ê…" at bounding box center [368, 158] width 178 height 71
click at [360, 142] on textarea "tel client - toujours même message : "orange vous informe que l'abonné ne peut …" at bounding box center [368, 158] width 178 height 71
drag, startPoint x: 374, startPoint y: 133, endPoint x: 387, endPoint y: 145, distance: 17.7
click at [387, 145] on textarea "tel client - toujours même message : "orange vous informe que l'abonné ne peut …" at bounding box center [368, 158] width 178 height 71
click at [357, 144] on textarea "tel client - toujours même message : "orange vous informe que l'abonné ne peut …" at bounding box center [368, 158] width 178 height 71
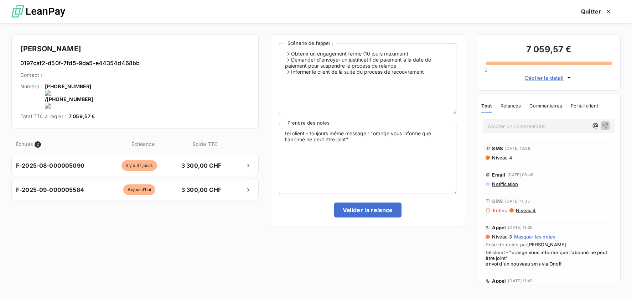
drag, startPoint x: 105, startPoint y: 88, endPoint x: 149, endPoint y: 88, distance: 44.5
click at [93, 96] on onoff-telecom-ce-phone-number-wrapper "+33 7 86 69 70 01" at bounding box center [70, 99] width 46 height 6
copy onoff-telecom-ce-phone-number-wrapper "+33 7 86 69 70 01"
click at [379, 144] on textarea "tel client - toujours même message : "orange vous informe que l'abonné ne peut …" at bounding box center [368, 158] width 178 height 71
type textarea "tel client - toujours même message : "orange vous informe que l'abonné ne peut …"
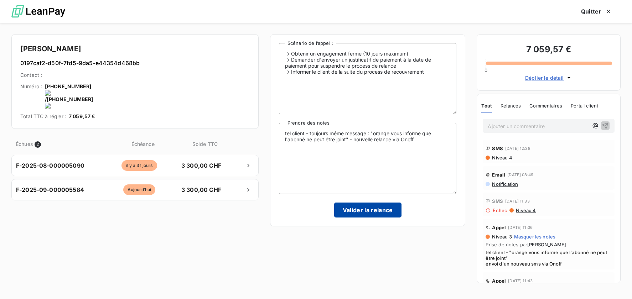
click at [377, 209] on button "Valider la relance" at bounding box center [367, 210] width 67 height 15
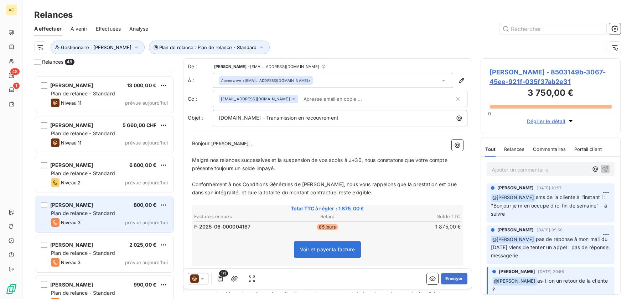
click at [83, 215] on span "Plan de relance - Standard" at bounding box center [83, 213] width 64 height 6
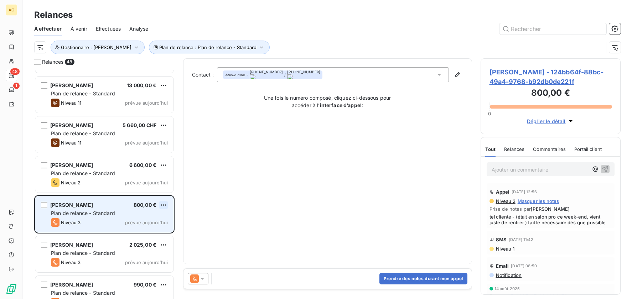
click at [165, 205] on html "AC 48 1 Relances À effectuer À venir Effectuées Analyse Plan de relance : Plan …" at bounding box center [316, 149] width 632 height 299
click at [148, 222] on div "Replanifier cette action" at bounding box center [133, 219] width 64 height 11
select select "8"
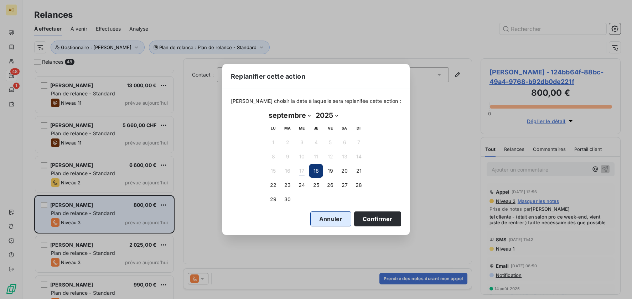
click at [311, 221] on button "Annuler" at bounding box center [330, 219] width 41 height 15
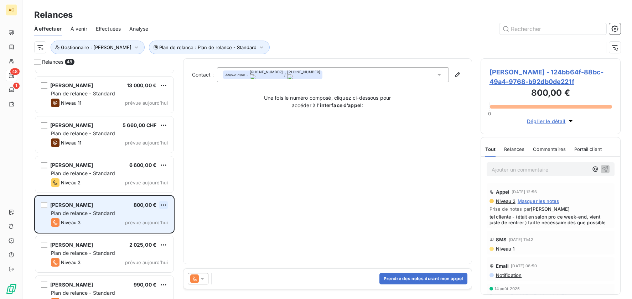
click at [166, 204] on html "AC 48 1 Relances À effectuer À venir Effectuées Analyse Plan de relance : Plan …" at bounding box center [316, 149] width 632 height 299
click at [148, 231] on div "Passer cette action" at bounding box center [133, 231] width 64 height 11
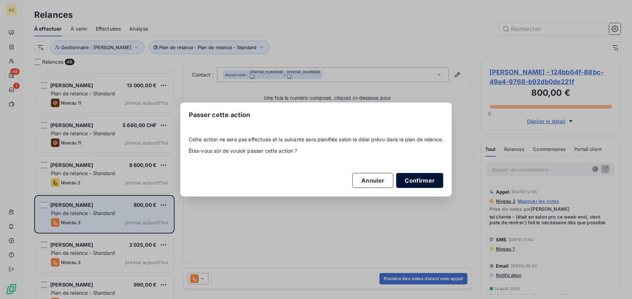
click at [432, 181] on button "Confirmer" at bounding box center [419, 180] width 47 height 15
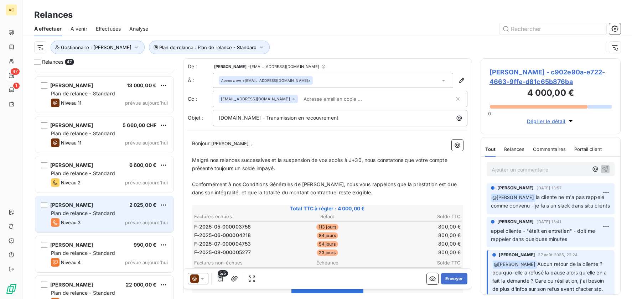
click at [98, 212] on span "Plan de relance - Standard" at bounding box center [83, 213] width 64 height 6
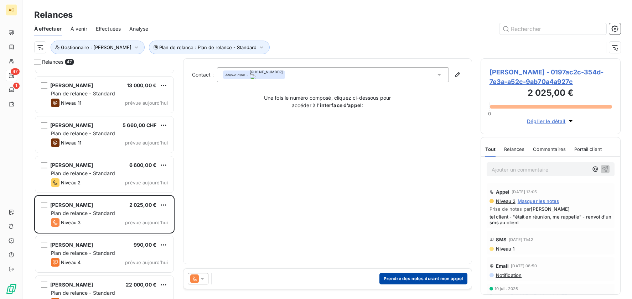
click at [435, 277] on button "Prendre des notes durant mon appel" at bounding box center [423, 278] width 88 height 11
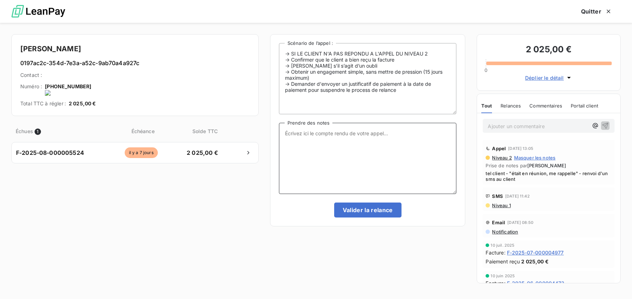
click at [331, 134] on textarea "Prendre des notes" at bounding box center [368, 158] width 178 height 71
click at [92, 77] on onoff-telecom-ce-actions-button at bounding box center [92, 77] width 0 height 0
click at [382, 137] on textarea "Prendre des notes" at bounding box center [368, 158] width 178 height 71
click at [350, 144] on textarea "tel client" at bounding box center [368, 158] width 178 height 71
type textarea "tel client - a transmis à la compta pour traitement - à suivre"
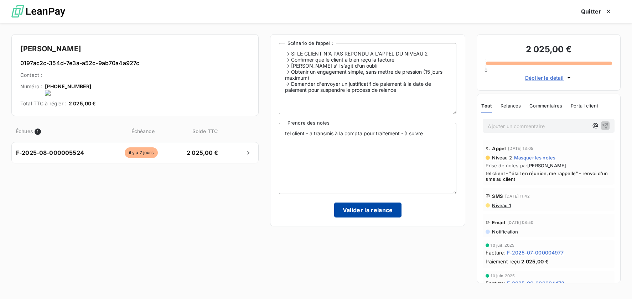
click at [368, 206] on button "Valider la relance" at bounding box center [367, 210] width 67 height 15
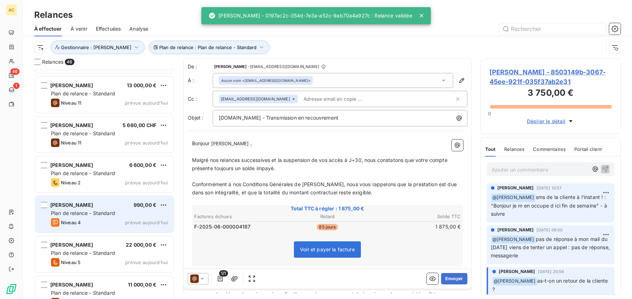
click at [119, 214] on div "Plan de relance - Standard" at bounding box center [109, 213] width 117 height 7
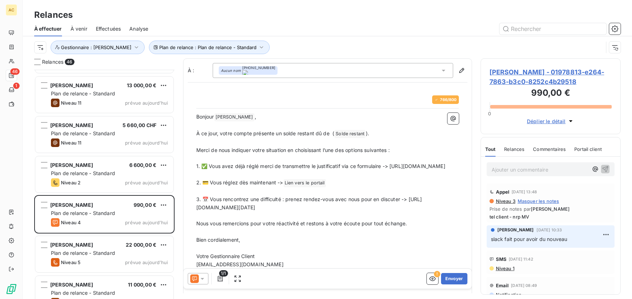
drag, startPoint x: 426, startPoint y: 213, endPoint x: 193, endPoint y: 217, distance: 232.9
click at [193, 217] on div "766 / 800 Bonjour Lucien Larbaig ﻿ , ﻿ À ce jour, votre compte présente un sold…" at bounding box center [327, 190] width 271 height 198
click at [447, 278] on button "Envoyer" at bounding box center [454, 278] width 26 height 11
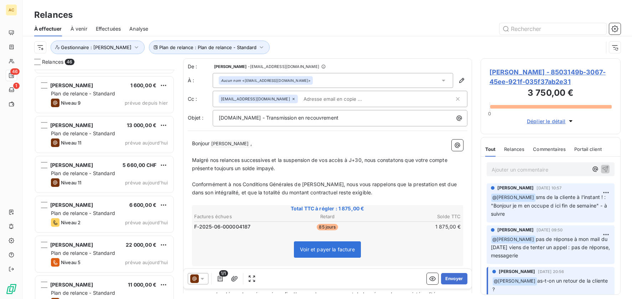
click at [163, 245] on html "AC 46 1 Relances À effectuer À venir Effectuées Analyse Plan de relance : Plan …" at bounding box center [316, 149] width 632 height 299
click at [85, 264] on html "AC 46 1 Relances À effectuer À venir Effectuées Analyse Plan de relance : Plan …" at bounding box center [316, 149] width 632 height 299
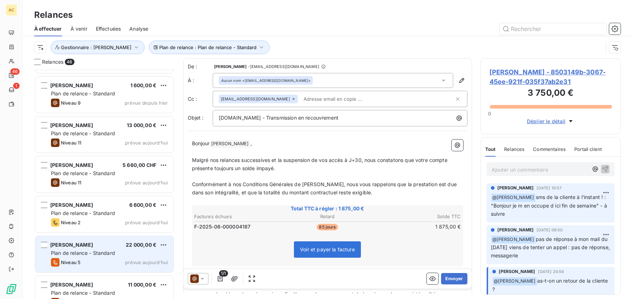
click at [84, 260] on div "Niveau 5 prévue aujourd’hui" at bounding box center [109, 262] width 117 height 9
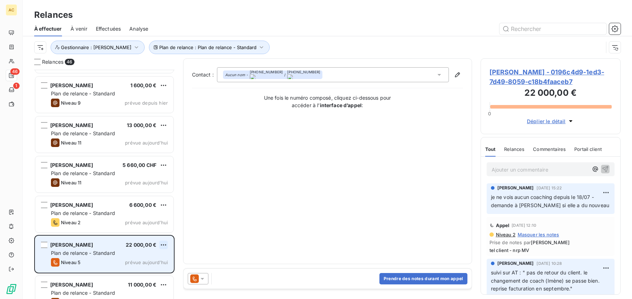
click at [163, 246] on html "AC 46 1 Relances À effectuer À venir Effectuées Analyse Plan de relance : Plan …" at bounding box center [316, 149] width 632 height 299
click at [157, 256] on div "Replanifier cette action" at bounding box center [133, 259] width 64 height 11
select select "8"
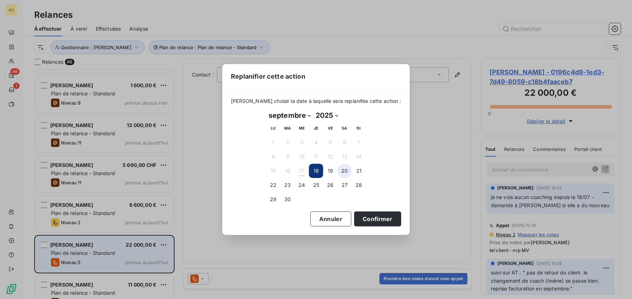
click at [343, 171] on button "20" at bounding box center [344, 171] width 14 height 14
click at [278, 188] on button "22" at bounding box center [273, 185] width 14 height 14
click at [354, 216] on button "Confirmer" at bounding box center [377, 219] width 47 height 15
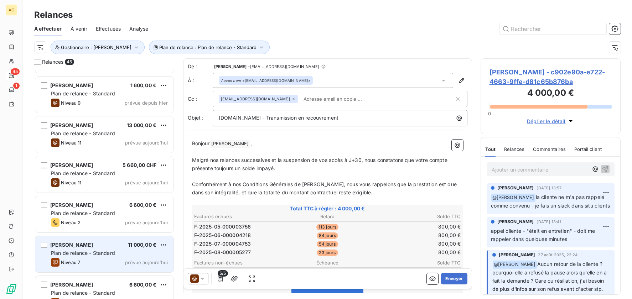
click at [114, 250] on span "Plan de relance - Standard" at bounding box center [83, 253] width 64 height 6
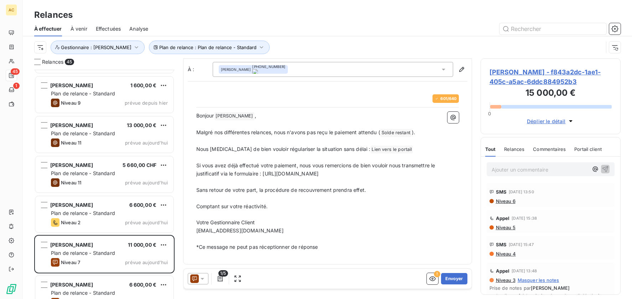
scroll to position [2, 0]
drag, startPoint x: 254, startPoint y: 71, endPoint x: 285, endPoint y: 71, distance: 31.3
click at [285, 71] on onoff-telecom-ce-phone-number "+33 6 79 80 20 05" at bounding box center [268, 69] width 33 height 11
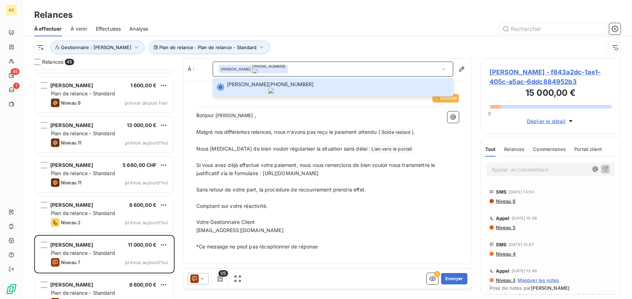
copy onoff-telecom-ce-phone-number-wrapper "+33 6 79 80 20 05"
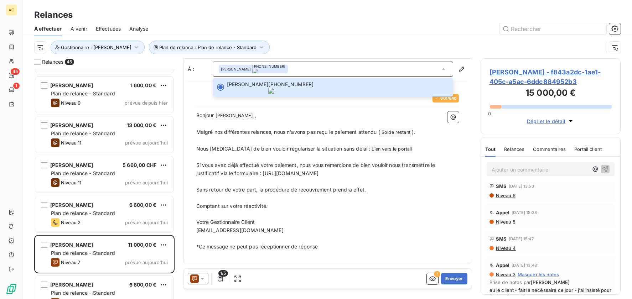
scroll to position [0, 0]
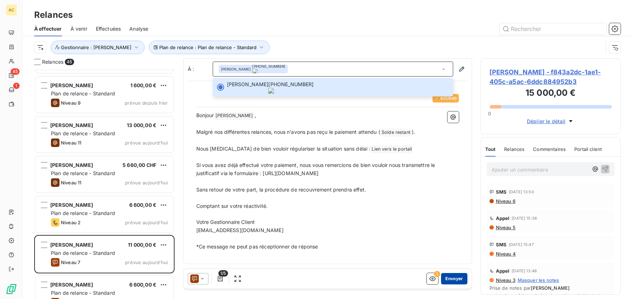
click at [448, 280] on button "Envoyer" at bounding box center [454, 278] width 26 height 11
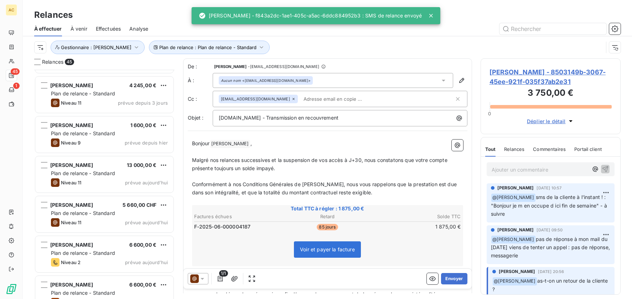
click at [105, 32] on div "Effectuées" at bounding box center [108, 28] width 25 height 15
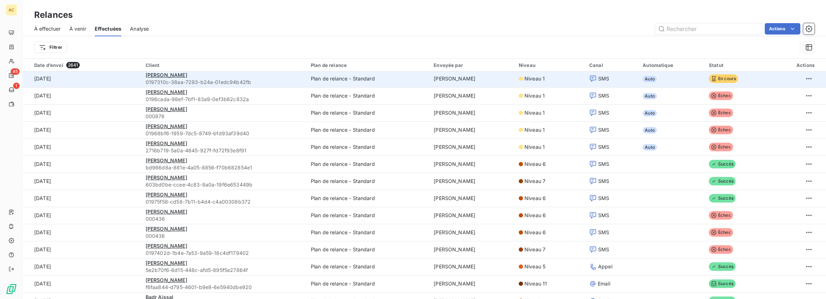
scroll to position [205, 0]
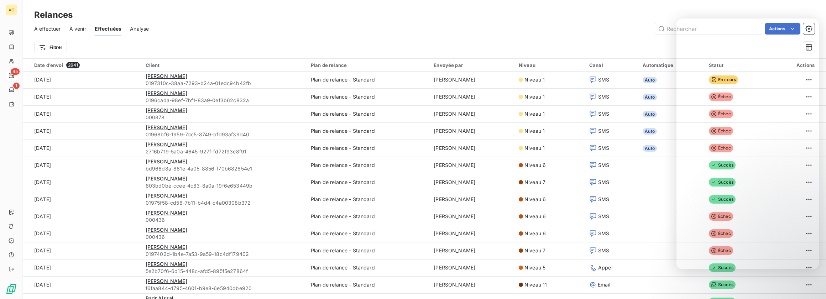
click at [405, 30] on div "Actions" at bounding box center [485, 28] width 657 height 11
click at [412, 35] on div "À effectuer À venir Effectuées Analyse Actions" at bounding box center [424, 28] width 803 height 15
click at [53, 27] on span "À effectuer" at bounding box center [47, 28] width 27 height 7
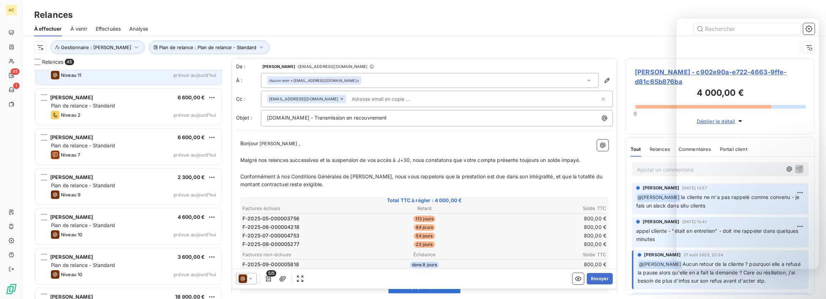
scroll to position [1043, 0]
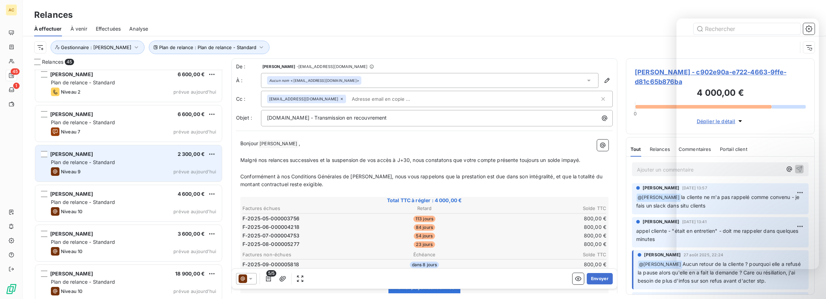
click at [139, 160] on div "Plan de relance - Standard" at bounding box center [133, 162] width 165 height 7
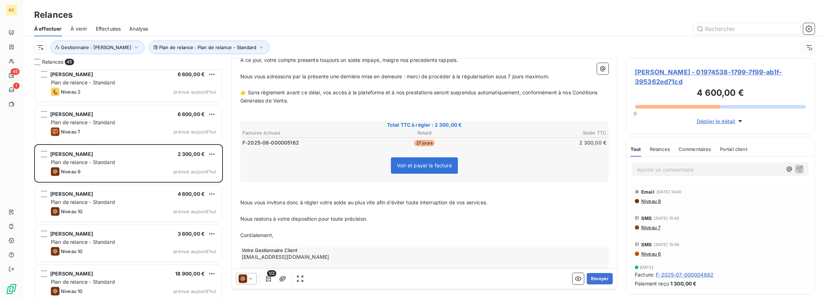
scroll to position [112, 0]
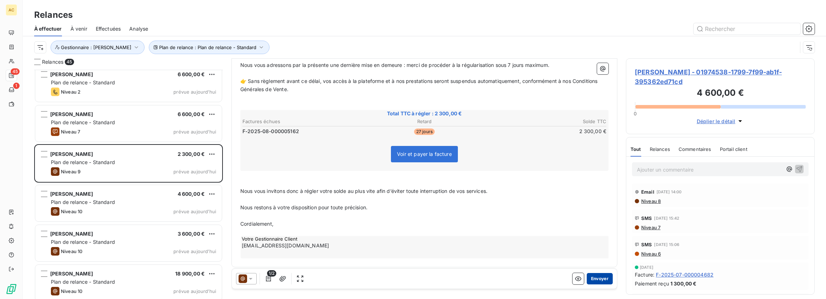
click at [520, 278] on button "Envoyer" at bounding box center [600, 278] width 26 height 11
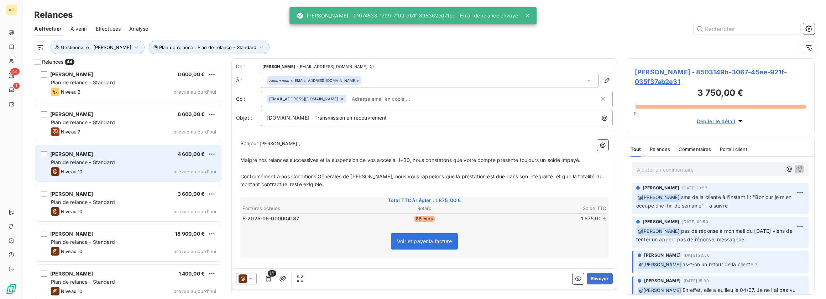
click at [131, 171] on div "Niveau 10 prévue aujourd’hui" at bounding box center [133, 171] width 165 height 9
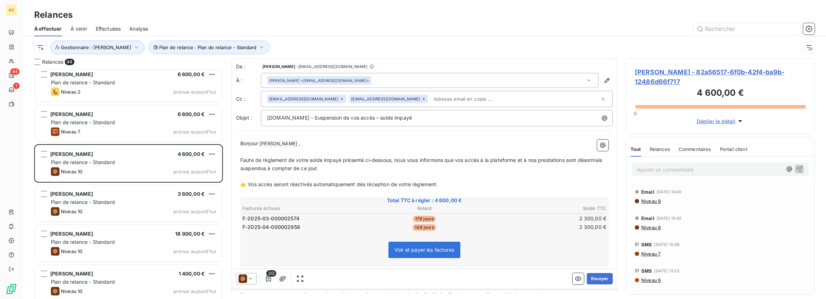
click at [520, 172] on p "Ajouter un commentaire ﻿" at bounding box center [709, 169] width 145 height 9
click at [520, 170] on icon "button" at bounding box center [799, 168] width 7 height 7
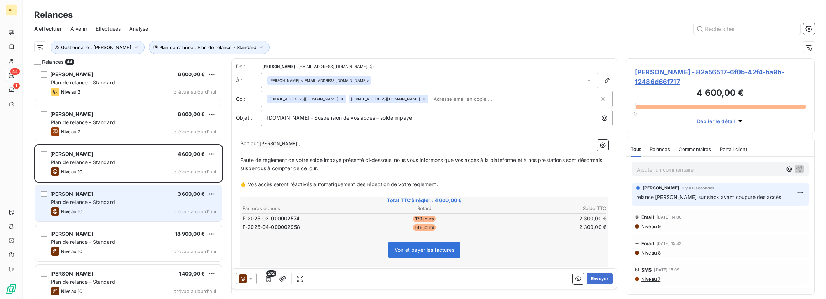
click at [159, 206] on div "Boris BERTHET-GUITTON 3 600,00 € Plan de relance - Standard Niveau 10 prévue au…" at bounding box center [128, 203] width 187 height 36
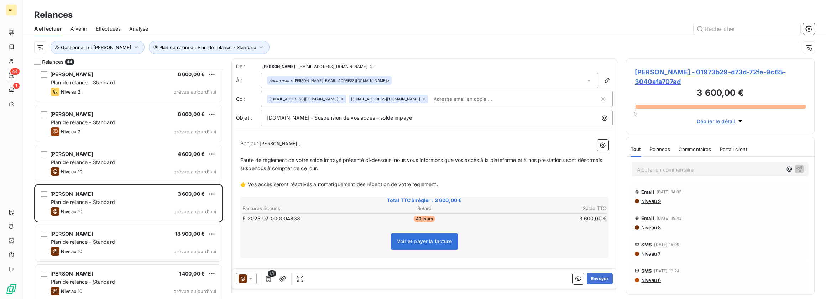
click at [520, 172] on p "Ajouter un commentaire ﻿" at bounding box center [709, 169] width 145 height 9
click at [520, 169] on span "tentativa appel WA - nrp" at bounding box center [666, 169] width 59 height 6
click at [520, 170] on p "tentative appel WA - nrp" at bounding box center [709, 169] width 145 height 8
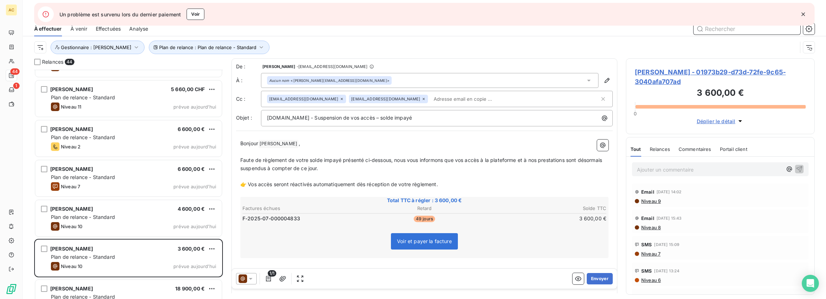
scroll to position [994, 0]
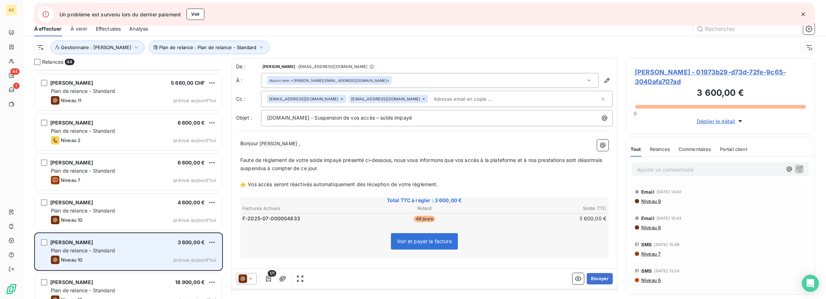
click at [128, 250] on div "Plan de relance - Standard" at bounding box center [133, 250] width 165 height 7
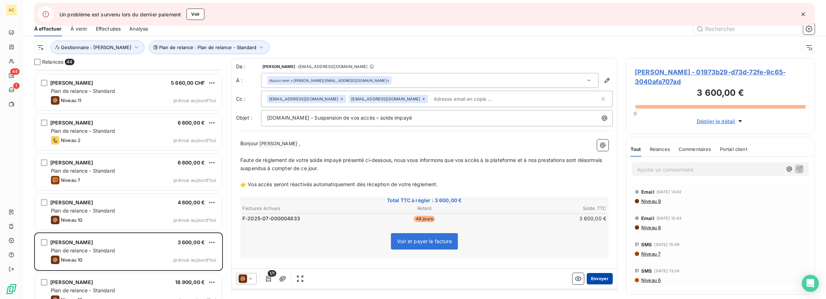
click at [601, 280] on button "Envoyer" at bounding box center [600, 278] width 26 height 11
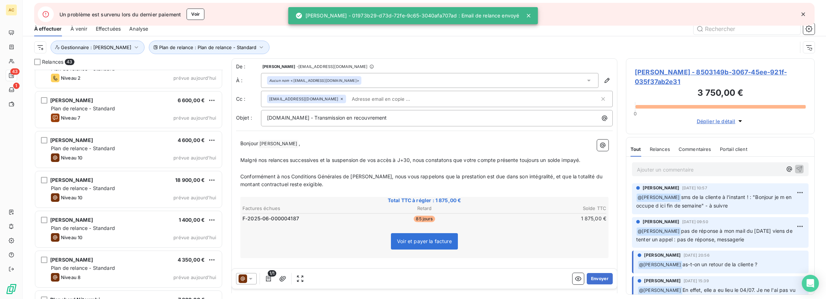
scroll to position [1064, 0]
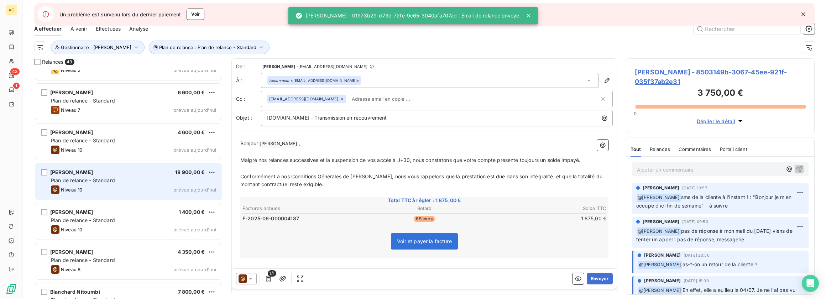
click at [149, 186] on div "Niveau 10 prévue aujourd’hui" at bounding box center [133, 190] width 165 height 9
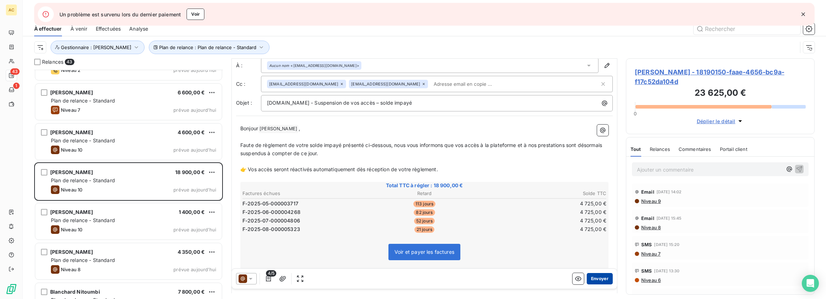
click at [594, 277] on button "Envoyer" at bounding box center [600, 278] width 26 height 11
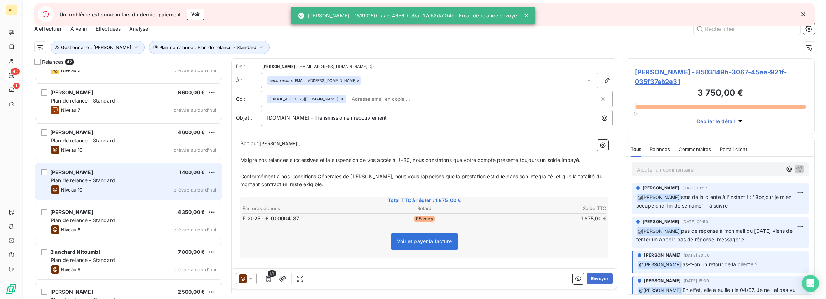
click at [124, 184] on div "Irene Abouka 1 400,00 € Plan de relance - Standard Niveau 10 prévue aujourd’hui" at bounding box center [128, 181] width 187 height 36
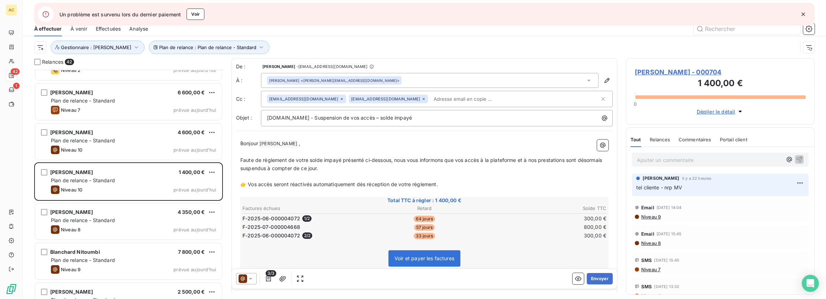
click at [651, 161] on p "Ajouter un commentaire ﻿" at bounding box center [709, 160] width 145 height 9
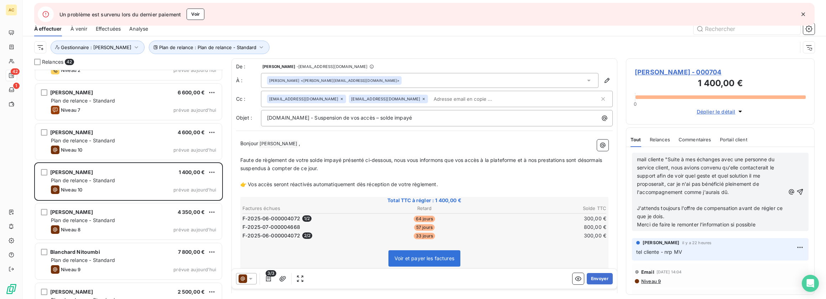
click at [660, 205] on span "J'attends toujours l'offre de compensation avant de régler ce que je dois." at bounding box center [710, 212] width 147 height 14
click at [653, 203] on p "﻿" at bounding box center [711, 200] width 148 height 8
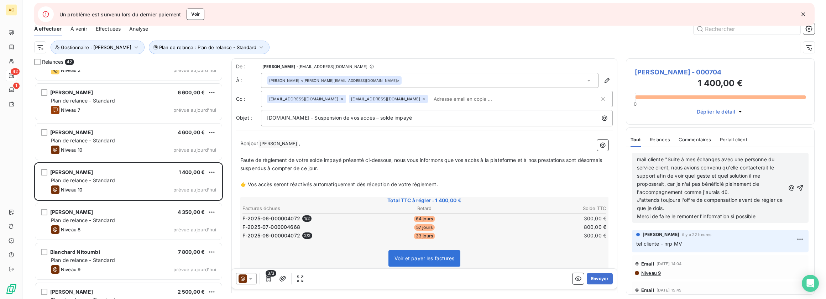
click at [763, 217] on p "Merci de faire le remonter l'information si possible" at bounding box center [711, 217] width 148 height 8
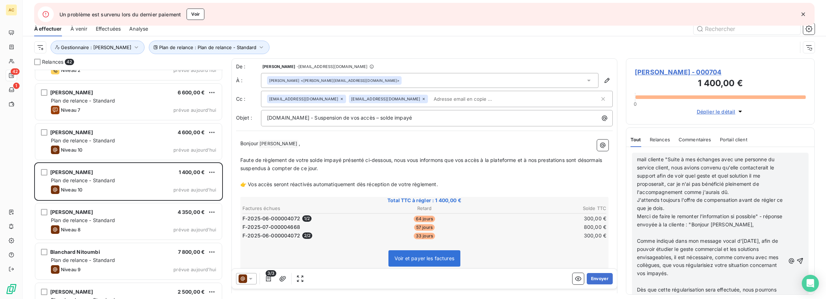
click at [707, 235] on p "﻿" at bounding box center [711, 233] width 148 height 8
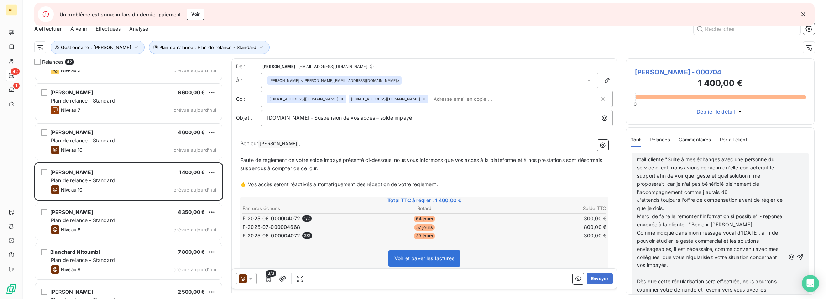
click at [673, 278] on span "Dès que cette régularisation sera effectuée, nous pourrons examiner votre deman…" at bounding box center [707, 289] width 141 height 22
click at [679, 272] on p "﻿" at bounding box center [711, 274] width 148 height 8
click at [716, 289] on p "Dès que cette régularisation sera effectuée, nous pourrons examiner votre deman…" at bounding box center [711, 282] width 148 height 25
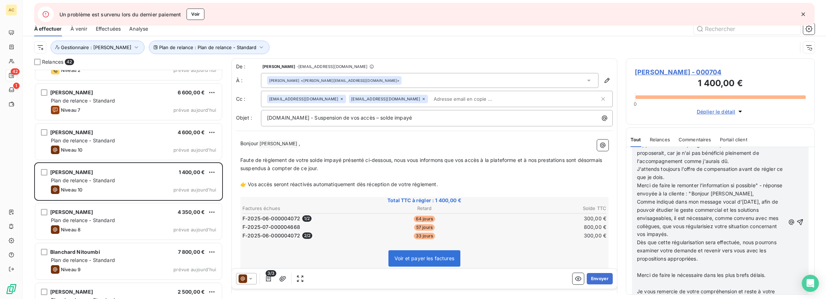
scroll to position [1303, 0]
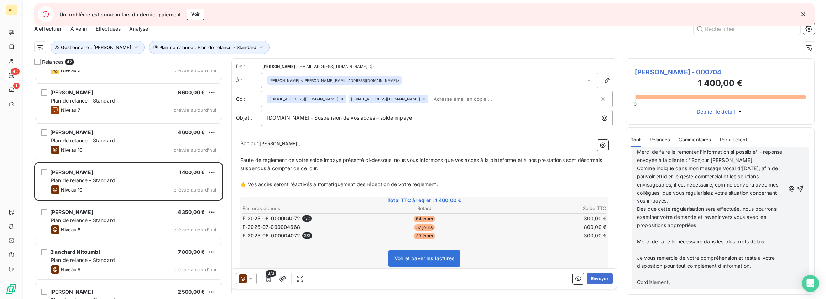
click at [735, 230] on p "﻿" at bounding box center [711, 234] width 148 height 8
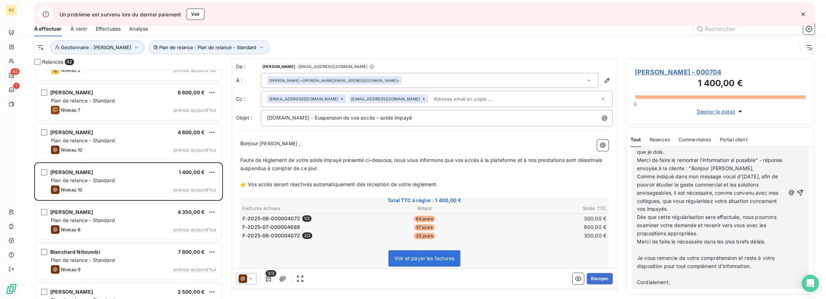
click at [713, 249] on p "﻿" at bounding box center [711, 250] width 148 height 8
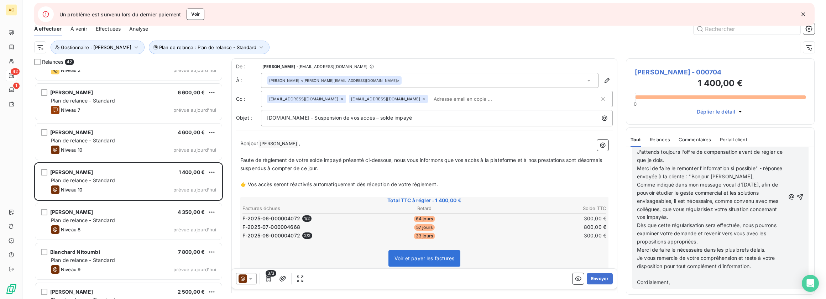
click at [678, 276] on p "﻿" at bounding box center [711, 274] width 148 height 8
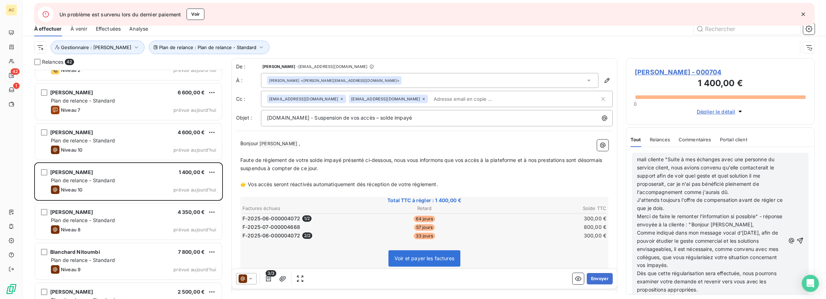
scroll to position [996, 0]
click at [638, 217] on span "Merci de faire le remonter l'information si possible" - réponse envoyée à la cl…" at bounding box center [710, 220] width 147 height 14
click at [721, 273] on span "Dès que cette régularisation sera effectuée, nous pourrons examiner votre deman…" at bounding box center [707, 281] width 141 height 22
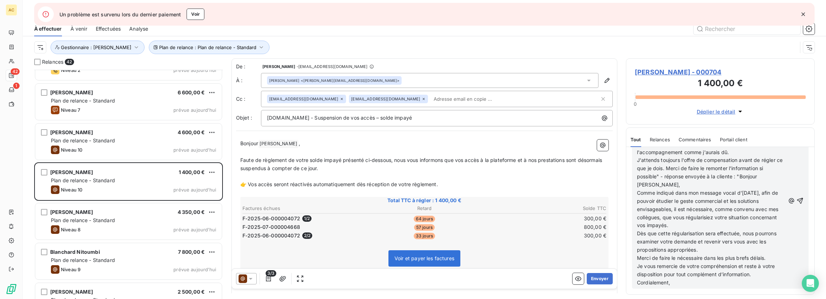
click at [688, 280] on p "Cordialement," at bounding box center [711, 282] width 148 height 8
click at [797, 204] on icon "button" at bounding box center [800, 200] width 7 height 7
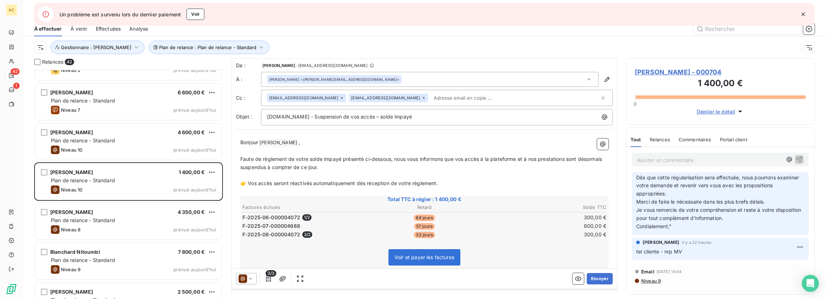
scroll to position [2, 0]
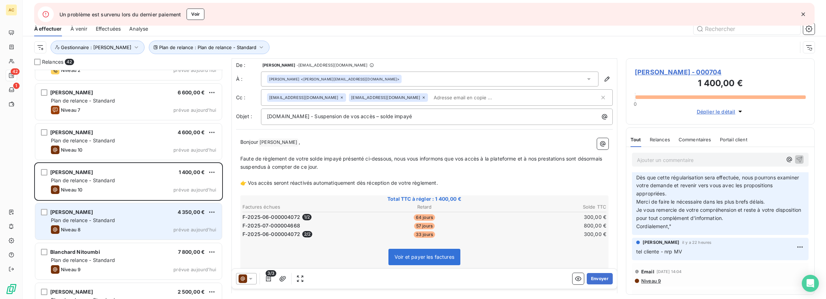
click at [104, 223] on span "Plan de relance - Standard" at bounding box center [83, 220] width 64 height 6
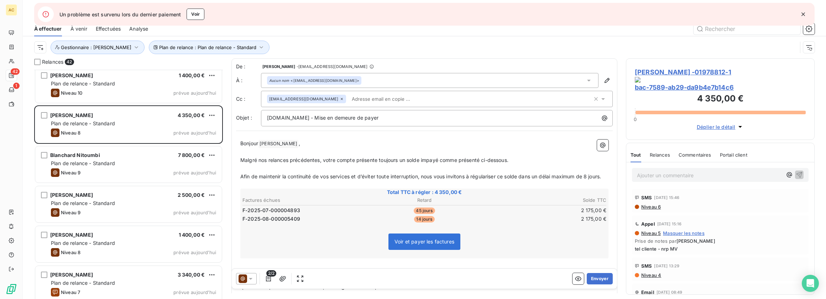
scroll to position [1162, 0]
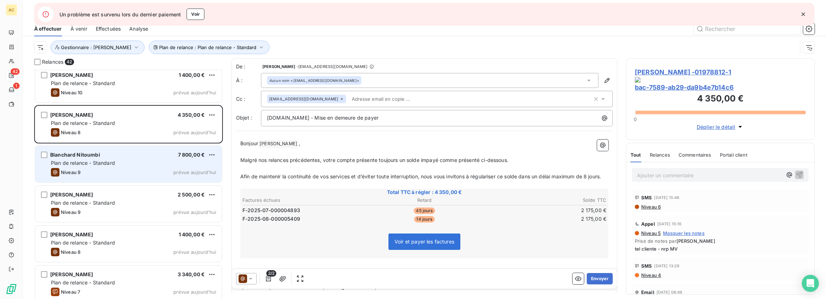
click at [144, 169] on div "Niveau 9 prévue aujourd’hui" at bounding box center [133, 172] width 165 height 9
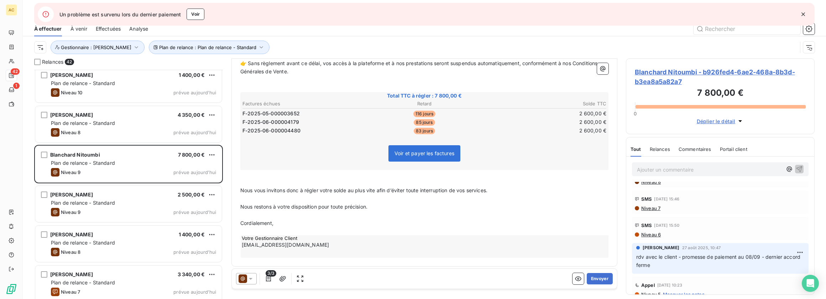
scroll to position [132, 0]
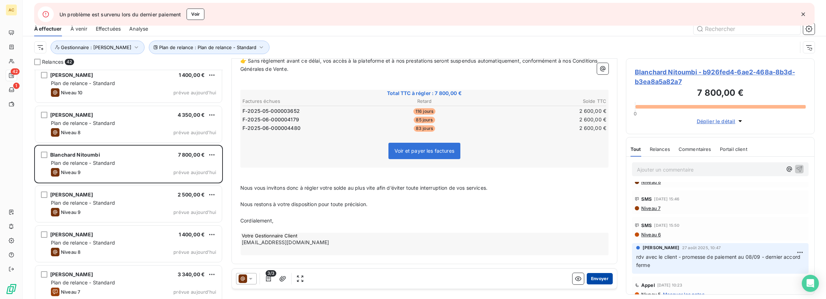
click at [592, 279] on button "Envoyer" at bounding box center [600, 278] width 26 height 11
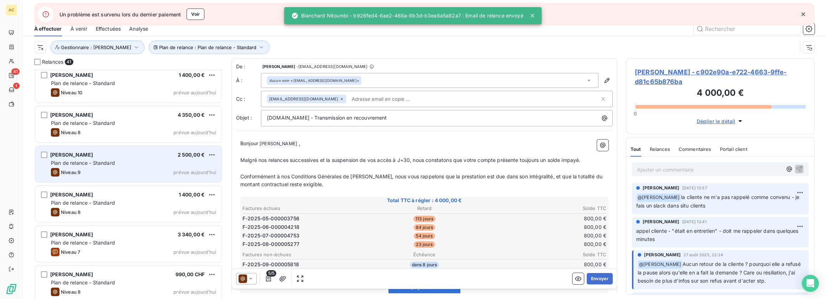
click at [139, 170] on div "Niveau 9 prévue aujourd’hui" at bounding box center [133, 172] width 165 height 9
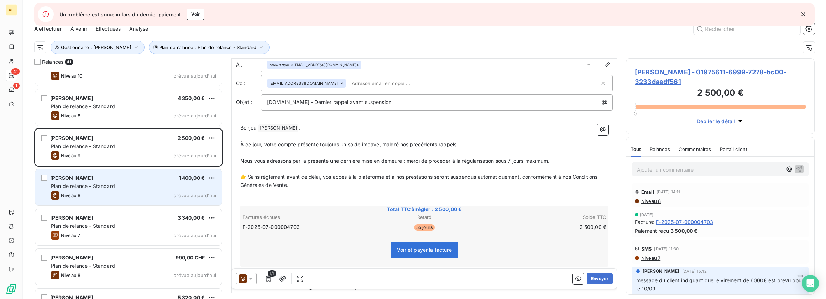
scroll to position [1180, 0]
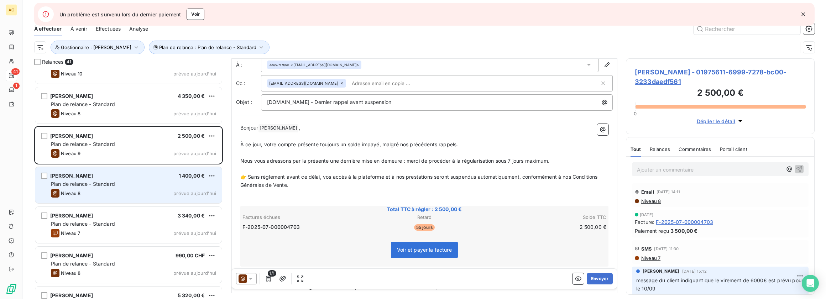
click at [157, 186] on div "Plan de relance - Standard" at bounding box center [133, 184] width 165 height 7
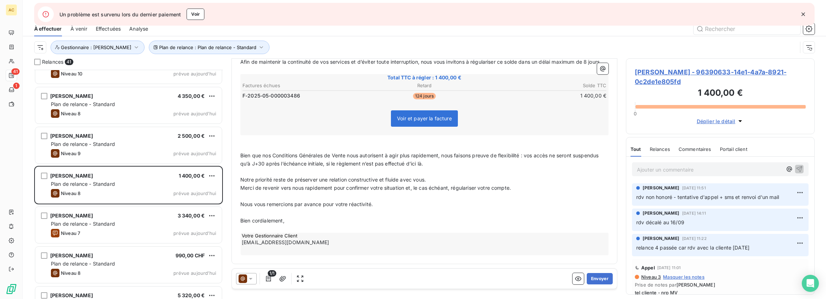
scroll to position [123, 0]
click at [598, 280] on button "Envoyer" at bounding box center [600, 278] width 26 height 11
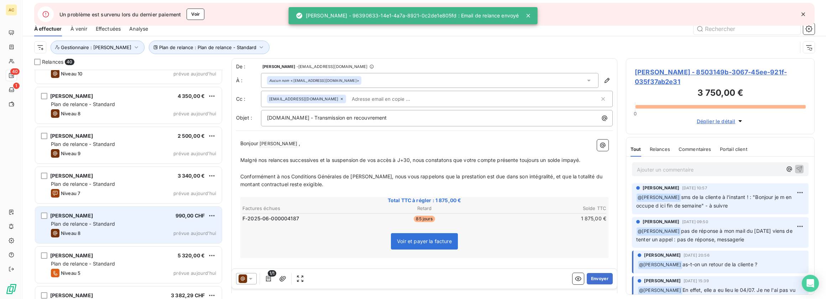
click at [126, 222] on div "Plan de relance - Standard" at bounding box center [133, 223] width 165 height 7
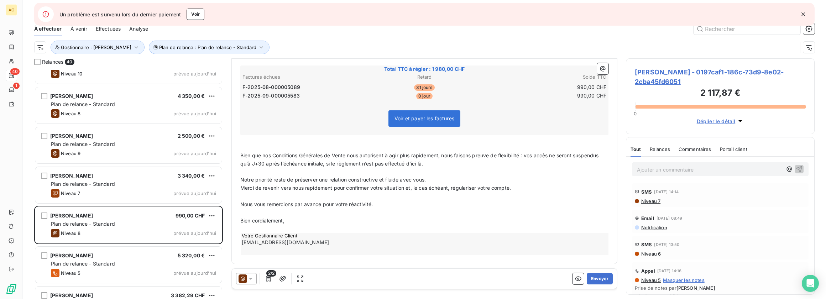
scroll to position [132, 0]
click at [596, 278] on button "Envoyer" at bounding box center [600, 278] width 26 height 11
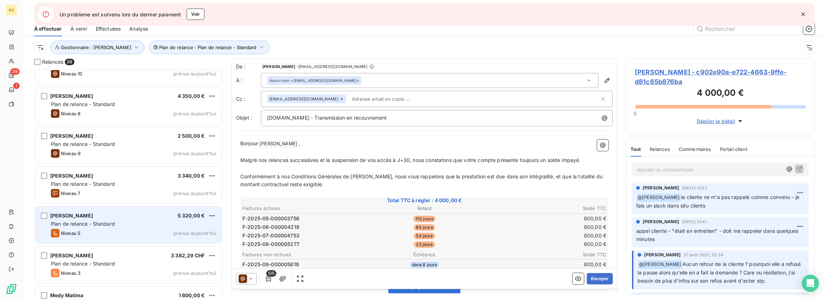
click at [137, 227] on div "Plan de relance - Standard" at bounding box center [133, 223] width 165 height 7
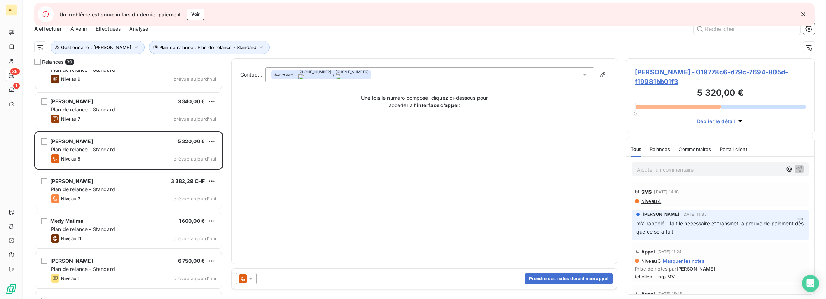
scroll to position [1247, 0]
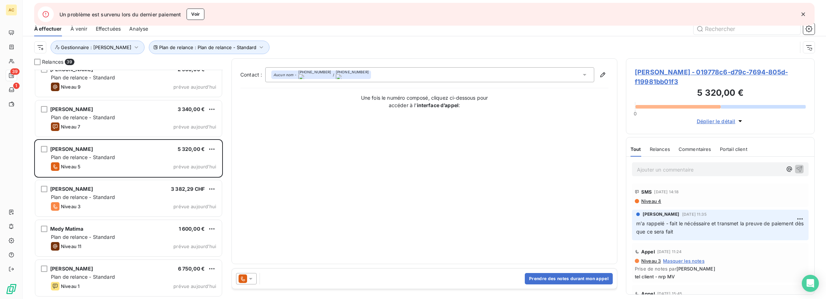
click at [802, 15] on icon "button" at bounding box center [803, 14] width 7 height 7
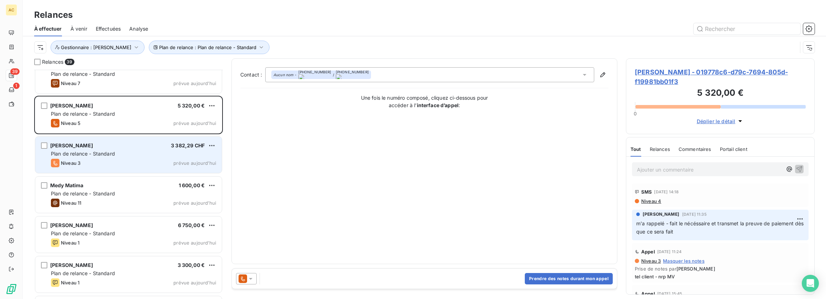
scroll to position [1303, 0]
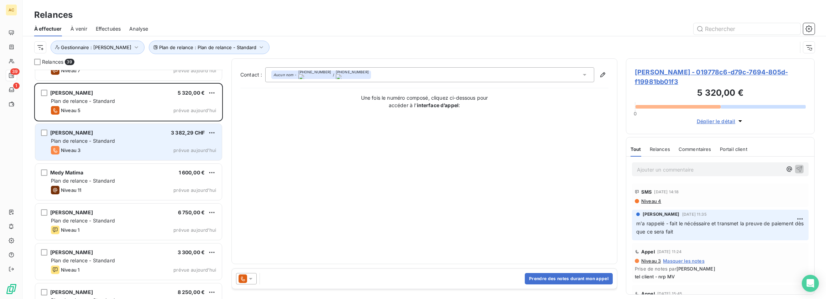
click at [142, 138] on div "Plan de relance - Standard" at bounding box center [133, 140] width 165 height 7
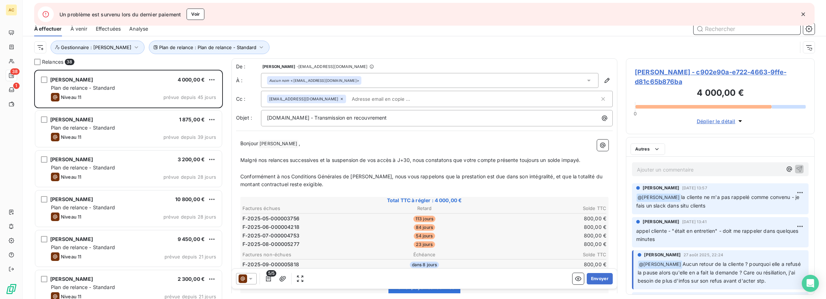
scroll to position [6, 6]
click at [802, 15] on icon "button" at bounding box center [803, 14] width 7 height 7
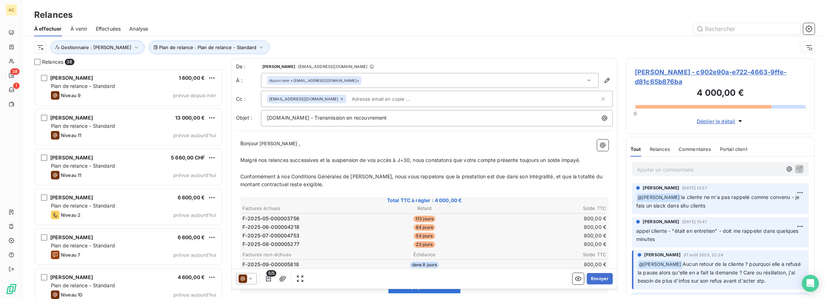
scroll to position [926, 0]
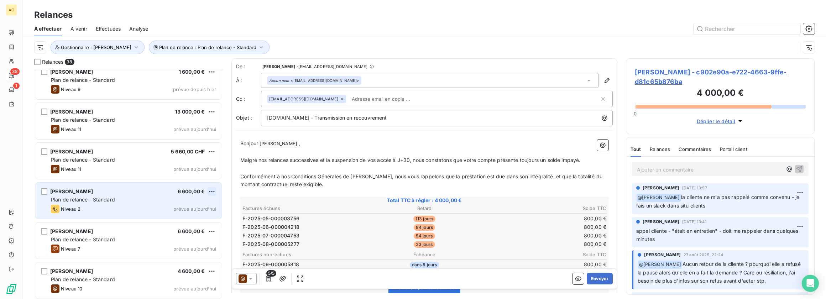
click at [212, 190] on html "AC 38 1 Relances À effectuer À venir Effectuées Analyse Plan de relance : Plan …" at bounding box center [413, 149] width 826 height 299
click at [193, 207] on div "Replanifier cette action" at bounding box center [181, 205] width 64 height 11
select select "8"
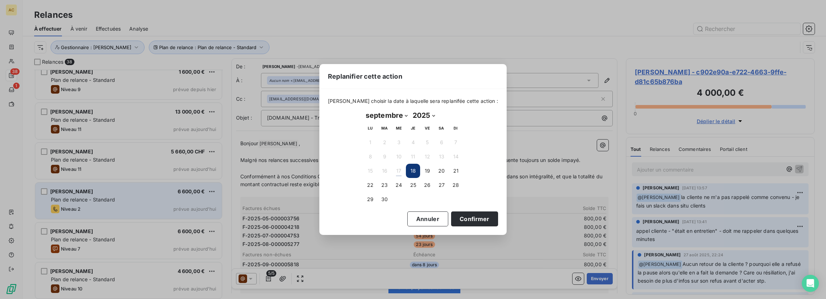
click at [412, 172] on button "18" at bounding box center [413, 171] width 14 height 14
click at [413, 170] on button "18" at bounding box center [413, 171] width 14 height 14
drag, startPoint x: 463, startPoint y: 219, endPoint x: 428, endPoint y: 221, distance: 35.0
click at [464, 219] on button "Confirmer" at bounding box center [474, 219] width 47 height 15
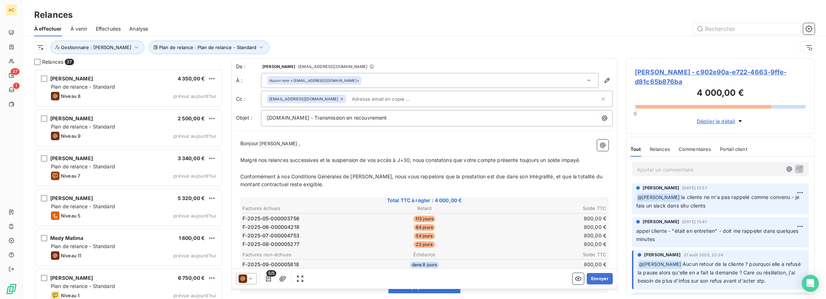
scroll to position [1160, 0]
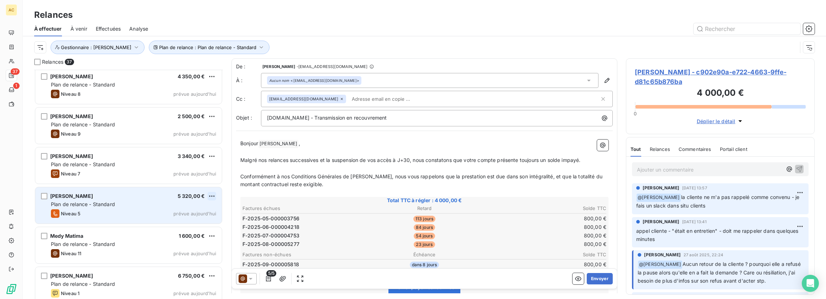
click at [215, 196] on html "AC 37 1 Relances À effectuer À venir Effectuées Analyse Plan de relance : Plan …" at bounding box center [413, 149] width 826 height 299
click at [206, 210] on div "Replanifier cette action" at bounding box center [181, 210] width 64 height 11
select select "8"
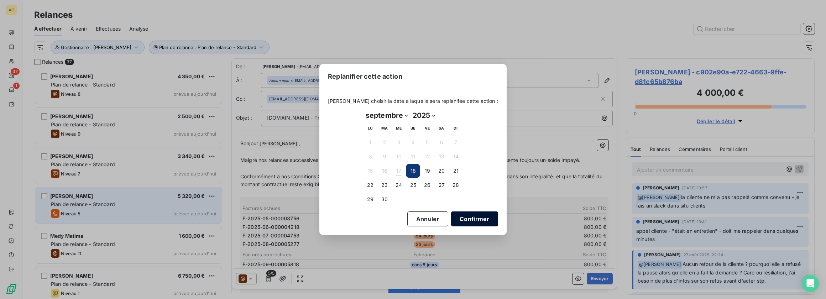
click at [477, 219] on button "Confirmer" at bounding box center [474, 219] width 47 height 15
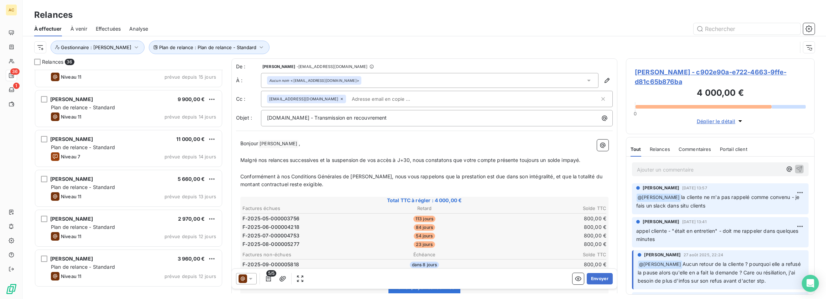
scroll to position [0, 0]
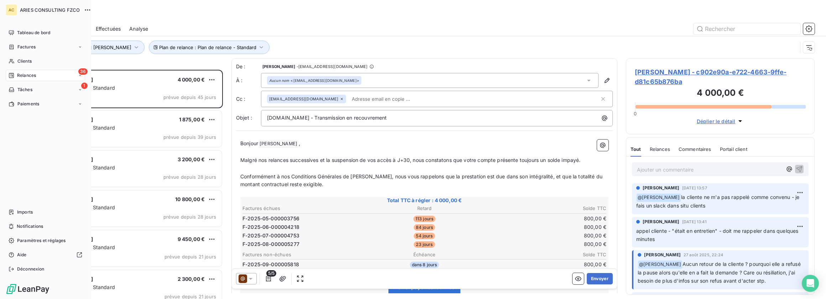
click at [20, 75] on span "Relances" at bounding box center [26, 75] width 19 height 6
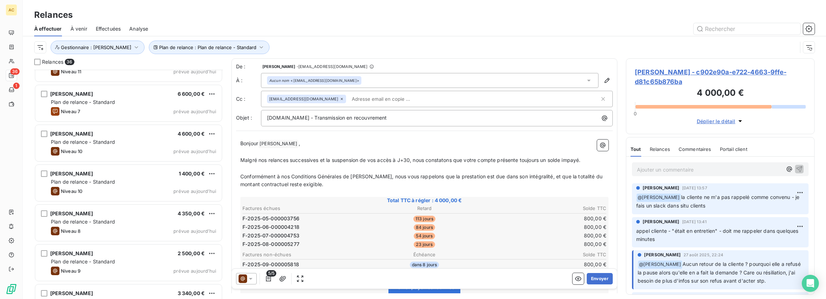
scroll to position [1207, 0]
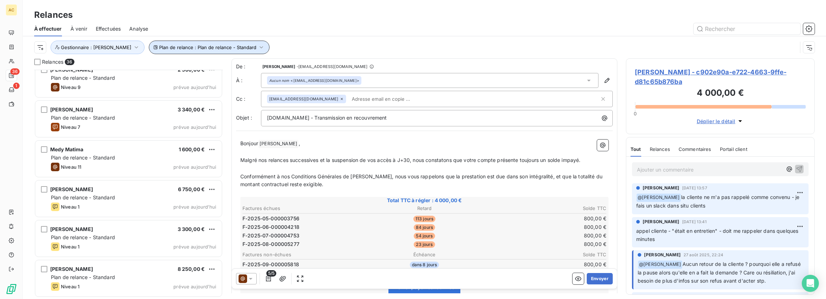
click at [195, 46] on span "Plan de relance : Plan de relance - Standard" at bounding box center [207, 48] width 97 height 6
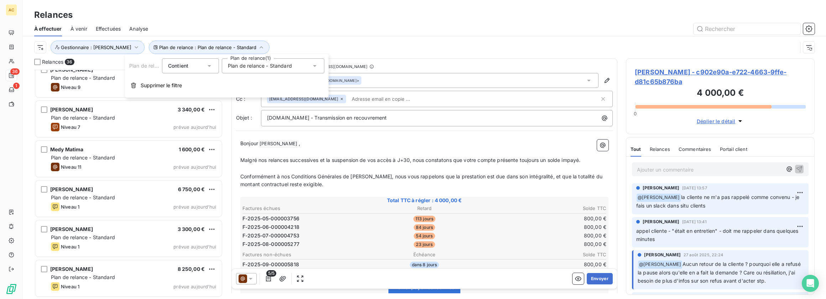
click at [237, 67] on span "Plan de relance - Standard" at bounding box center [260, 65] width 64 height 7
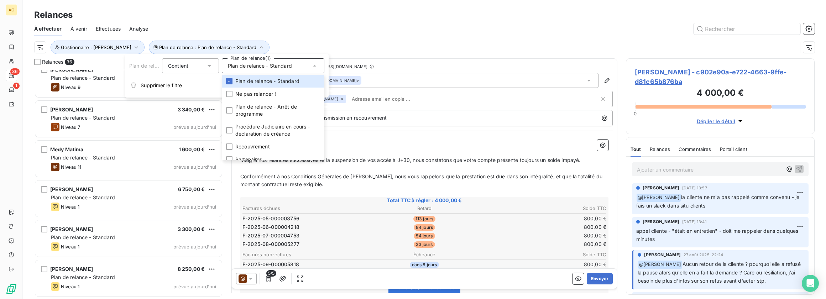
click at [297, 41] on div "Plan de relance : Plan de relance - Standard Gestionnaire : [PERSON_NAME]" at bounding box center [415, 48] width 763 height 14
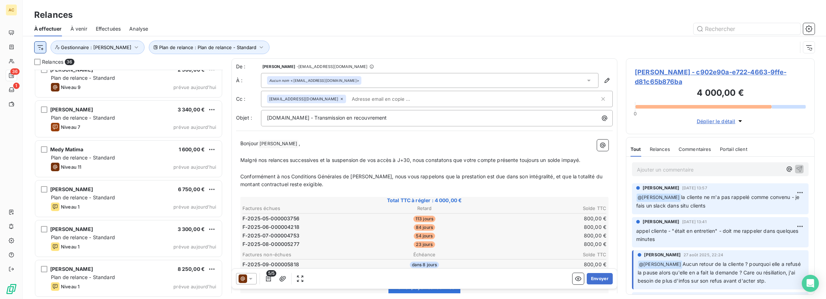
click at [44, 47] on html "AC 36 1 Relances À effectuer À venir Effectuées Analyse Plan de relance : Plan …" at bounding box center [413, 149] width 826 height 299
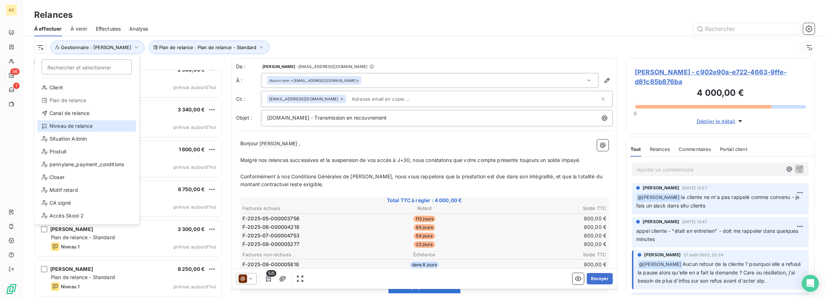
click at [86, 128] on div "Niveau de relance" at bounding box center [86, 125] width 99 height 11
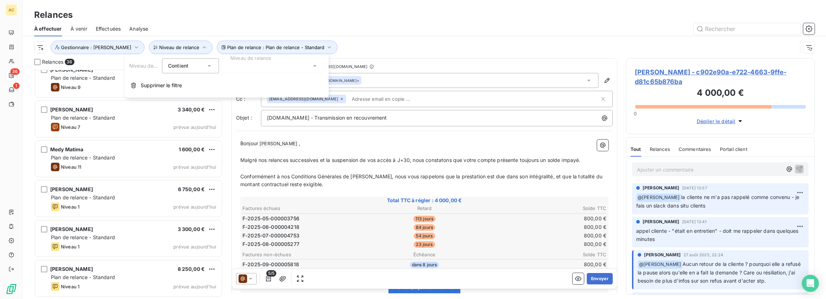
click at [238, 67] on div at bounding box center [273, 65] width 103 height 15
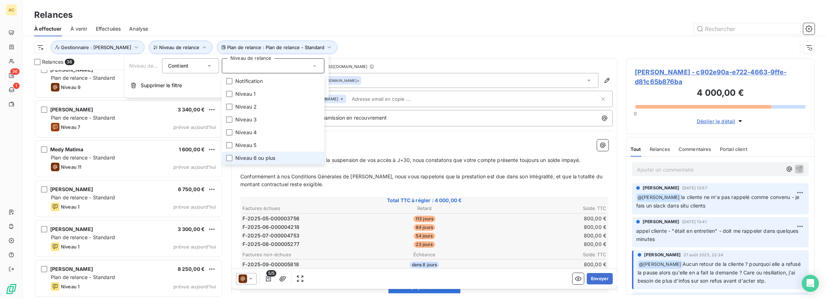
click at [253, 157] on span "Niveau 6 ou plus" at bounding box center [255, 158] width 40 height 7
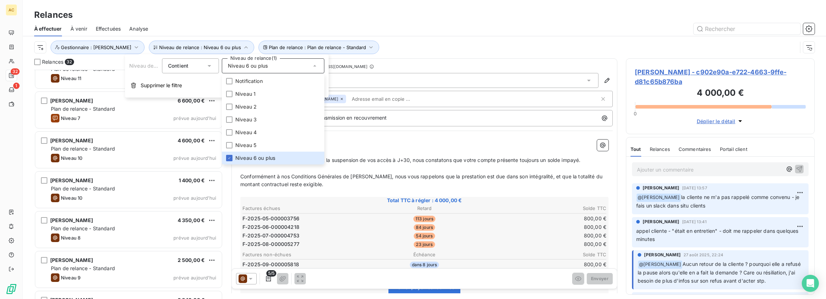
scroll to position [1047, 0]
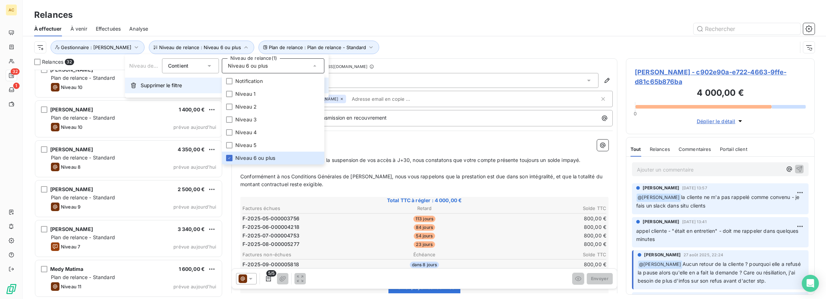
click at [154, 83] on span "Supprimer le filtre" at bounding box center [161, 85] width 41 height 7
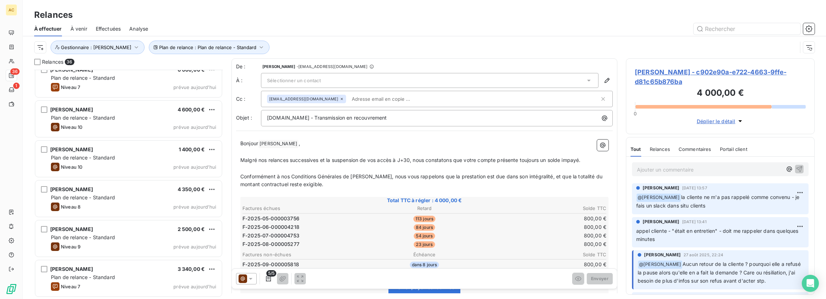
click at [105, 30] on span "Effectuées" at bounding box center [108, 28] width 25 height 7
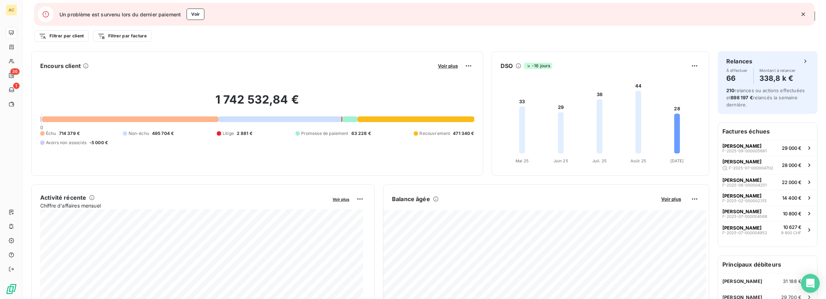
click at [807, 282] on icon "Open Intercom Messenger" at bounding box center [810, 283] width 8 height 9
